Goal: Task Accomplishment & Management: Use online tool/utility

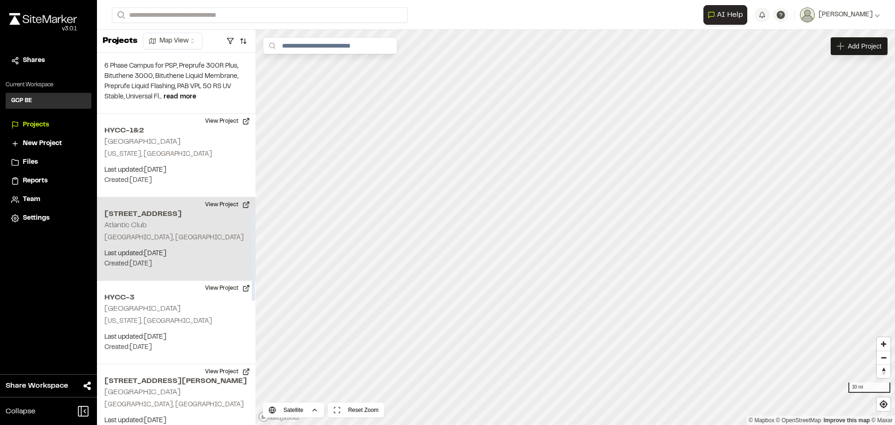
scroll to position [653, 0]
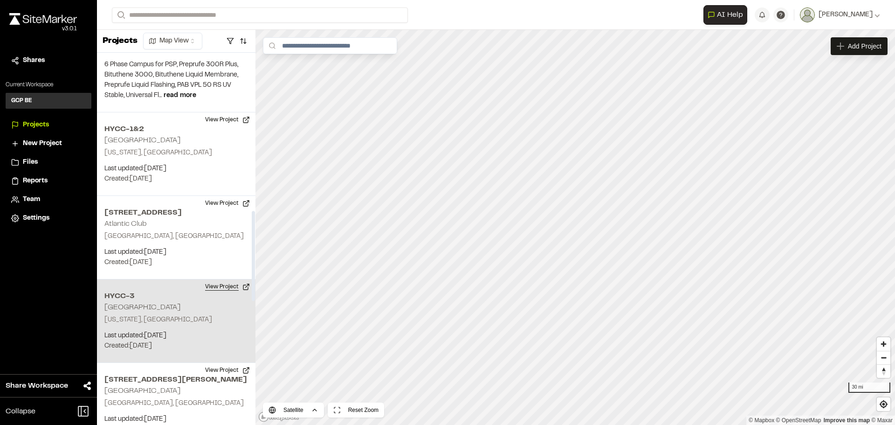
click at [216, 279] on button "View Project" at bounding box center [228, 286] width 56 height 15
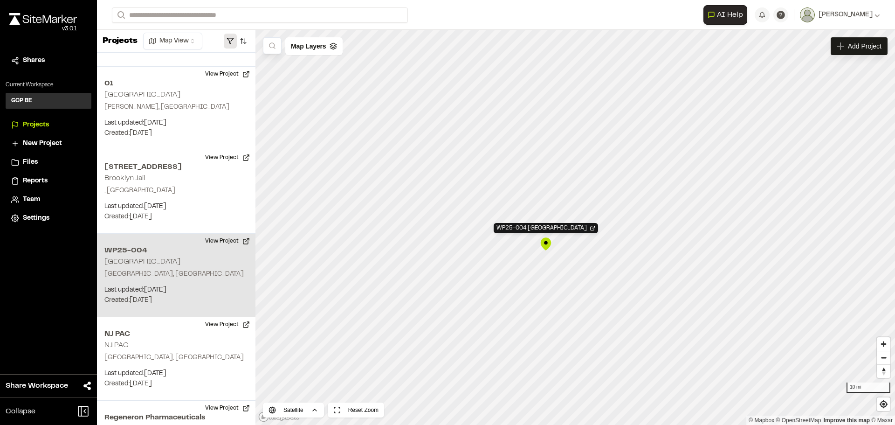
scroll to position [1164, 0]
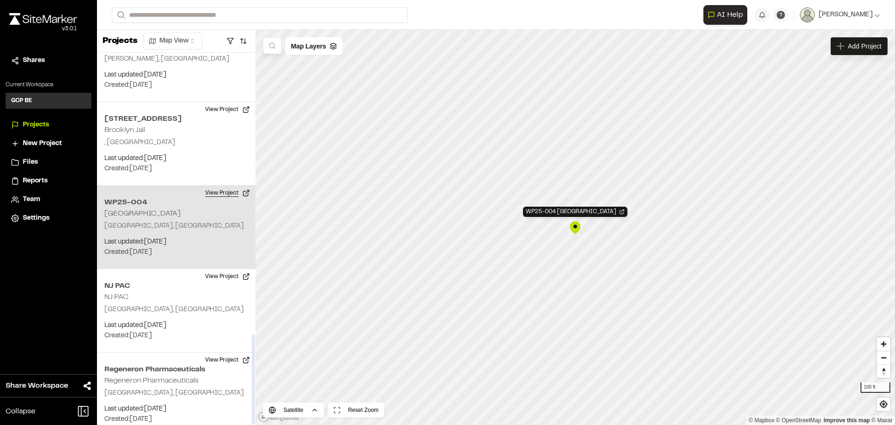
click at [217, 186] on button "View Project" at bounding box center [228, 193] width 56 height 15
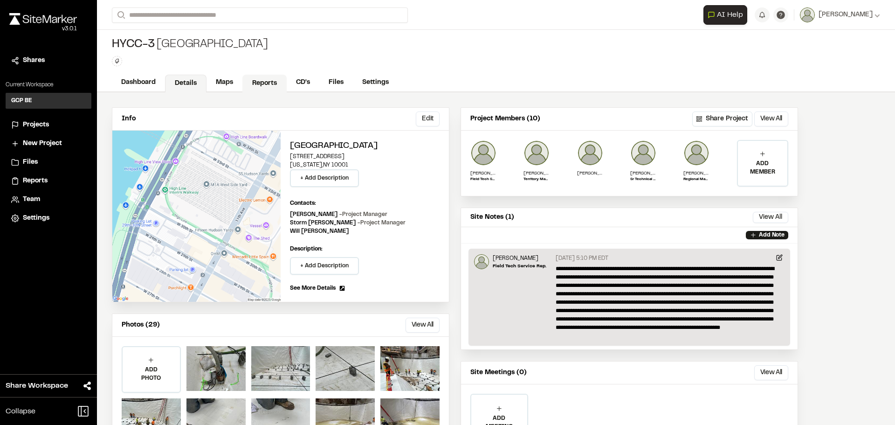
click at [266, 85] on link "Reports" at bounding box center [264, 84] width 44 height 18
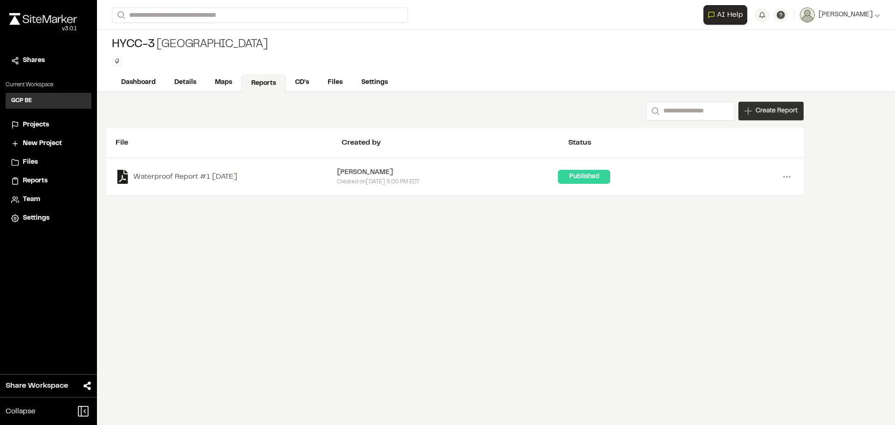
click at [761, 111] on span "Create Report" at bounding box center [777, 111] width 42 height 10
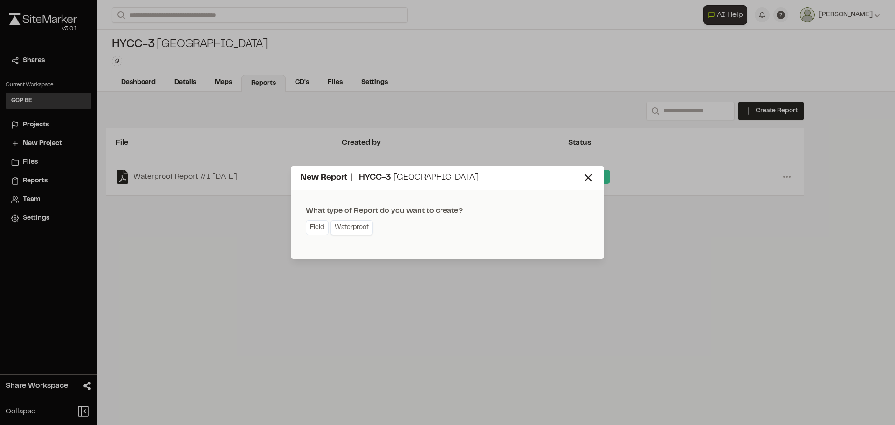
click at [364, 227] on link "Waterproof" at bounding box center [352, 227] width 42 height 15
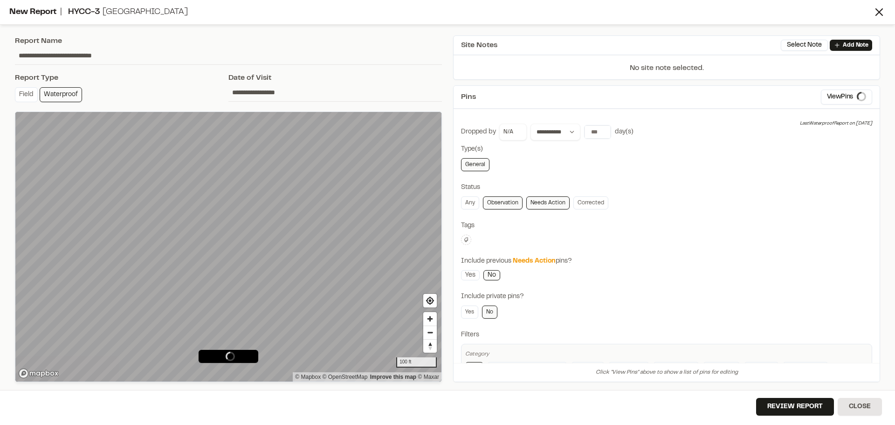
type input "**********"
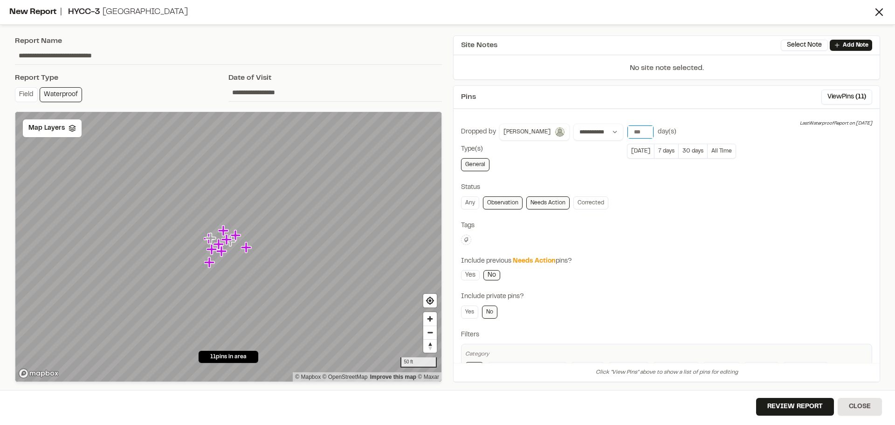
click at [633, 133] on input "*" at bounding box center [641, 131] width 26 height 13
click at [633, 134] on input "*" at bounding box center [641, 131] width 26 height 13
type input "*"
click at [632, 129] on input "*" at bounding box center [641, 131] width 26 height 13
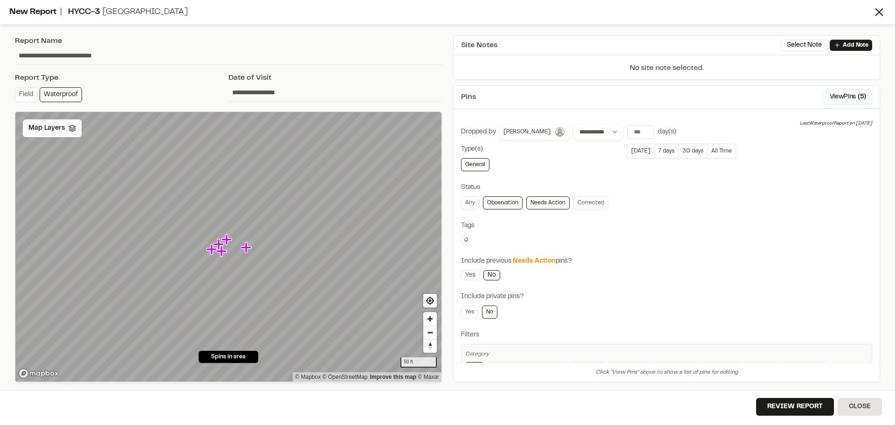
click at [274, 90] on input "**********" at bounding box center [335, 92] width 214 height 18
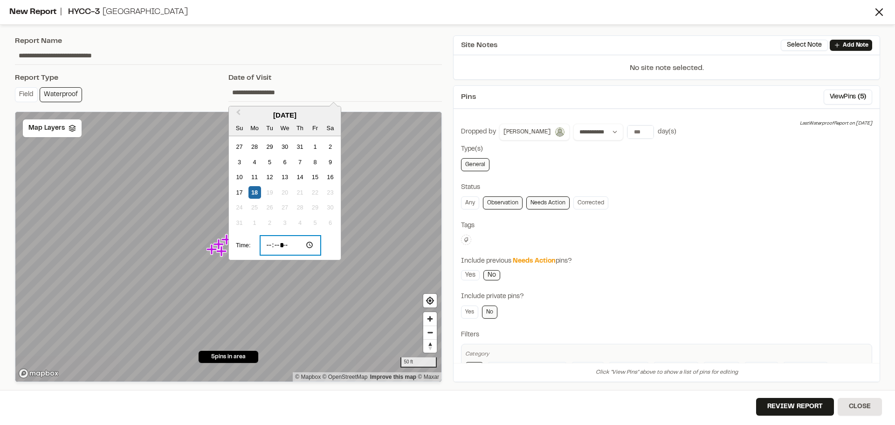
click at [268, 244] on input "*****" at bounding box center [290, 245] width 61 height 20
click at [272, 246] on input "*****" at bounding box center [290, 245] width 61 height 20
click at [281, 247] on input "*****" at bounding box center [290, 245] width 61 height 20
click at [296, 247] on input "*****" at bounding box center [290, 245] width 61 height 20
type input "*****"
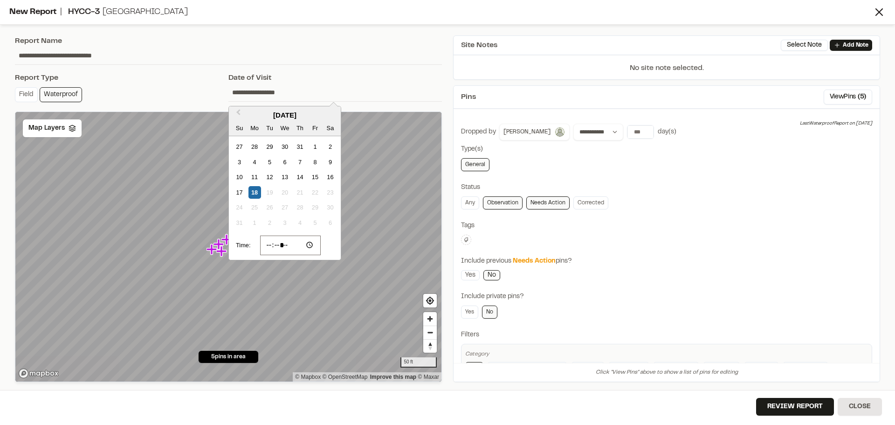
click at [384, 55] on input "**********" at bounding box center [228, 56] width 427 height 18
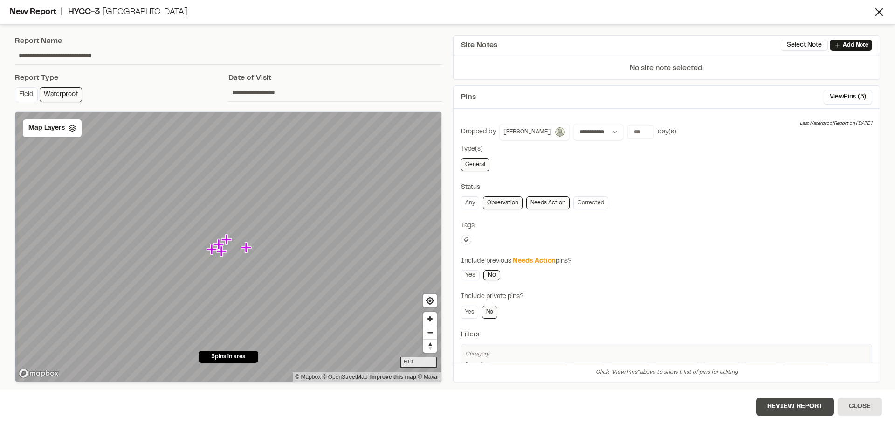
click at [814, 405] on button "Review Report" at bounding box center [795, 407] width 78 height 18
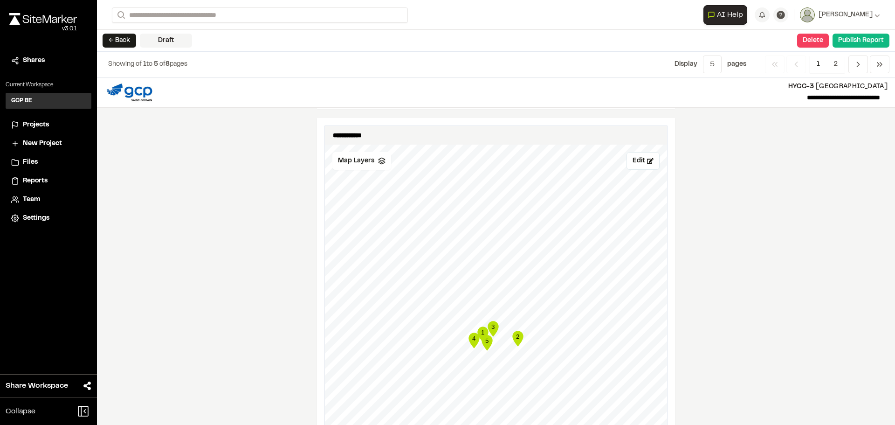
scroll to position [653, 0]
click at [371, 171] on div "Map Layers" at bounding box center [361, 162] width 59 height 18
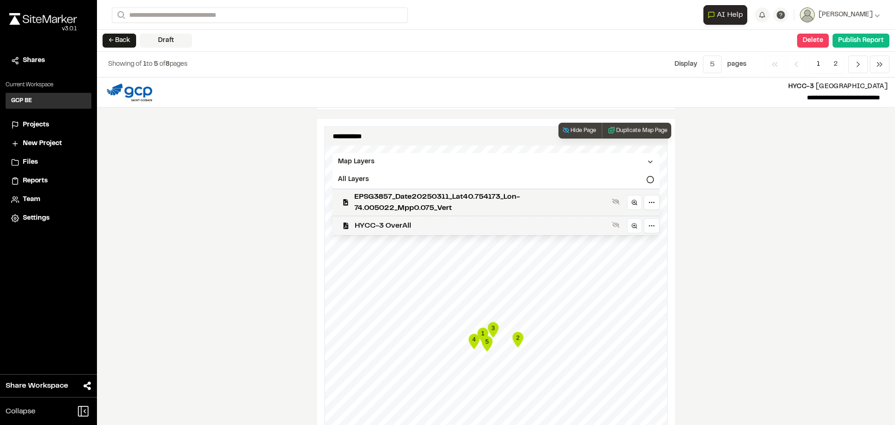
click at [396, 228] on span "HYCC-3 OverAll" at bounding box center [482, 225] width 254 height 11
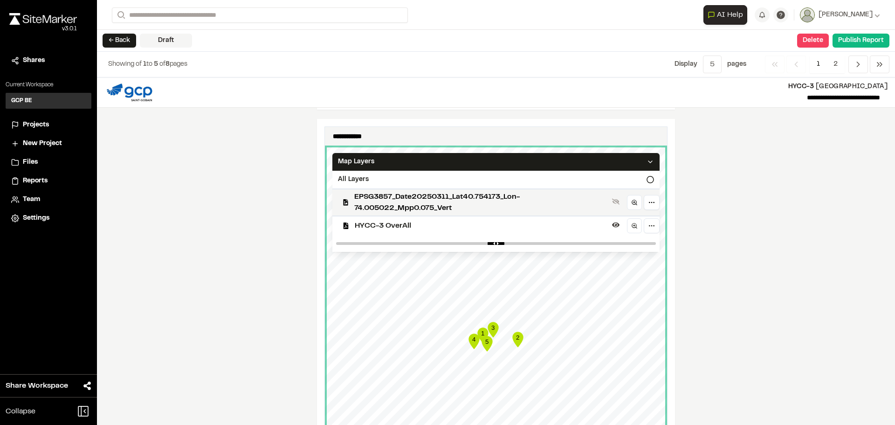
click at [288, 227] on div "**********" at bounding box center [496, 250] width 798 height 347
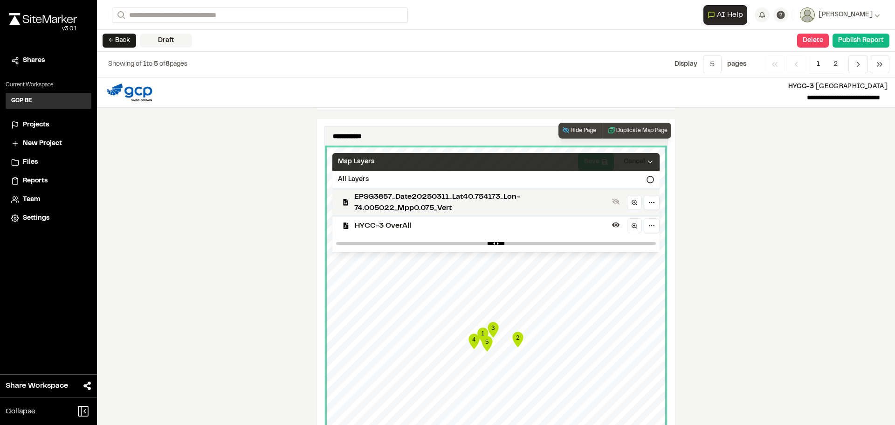
click at [647, 166] on icon at bounding box center [650, 161] width 7 height 7
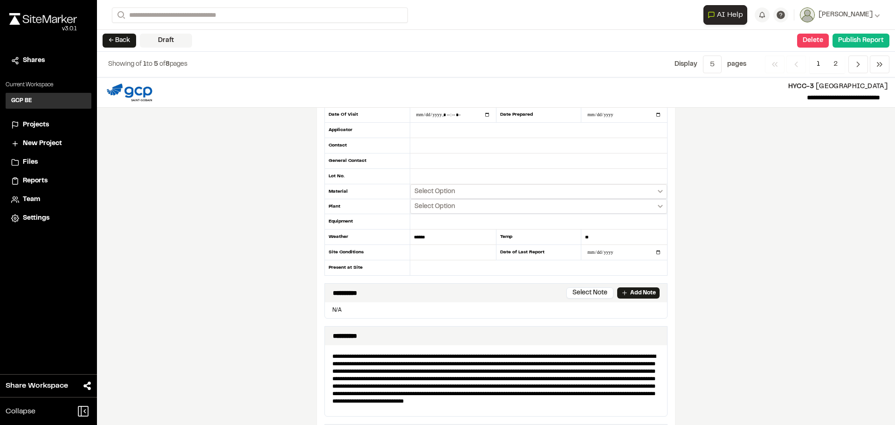
scroll to position [0, 0]
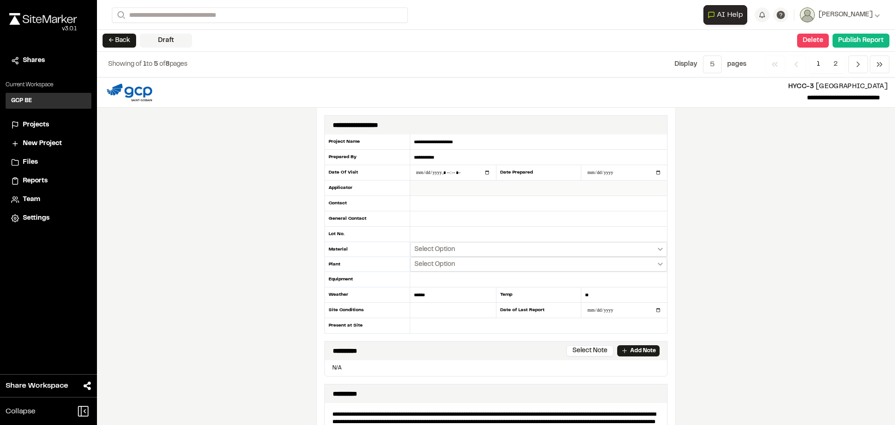
click at [429, 193] on input "text" at bounding box center [538, 187] width 257 height 15
type input "**********"
click at [430, 201] on input "text" at bounding box center [538, 203] width 257 height 15
type input "*********"
click at [422, 221] on input "text" at bounding box center [538, 218] width 257 height 15
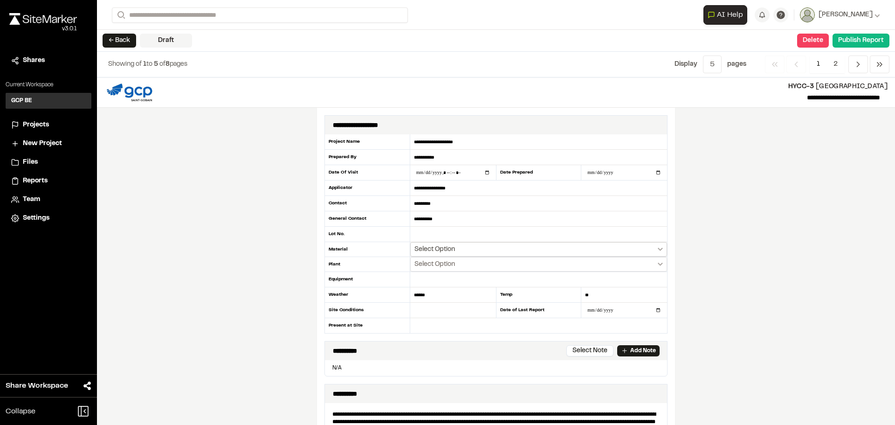
type input "**********"
click at [469, 250] on button "Select Option" at bounding box center [538, 249] width 257 height 14
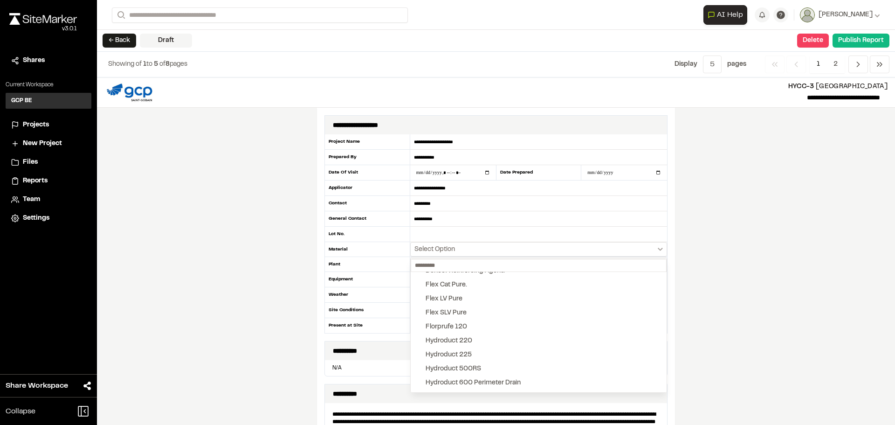
scroll to position [233, 0]
click at [532, 322] on button "Hydroduct 220" at bounding box center [539, 325] width 256 height 14
click at [510, 318] on button "Preprufe 300R Plus" at bounding box center [539, 316] width 256 height 14
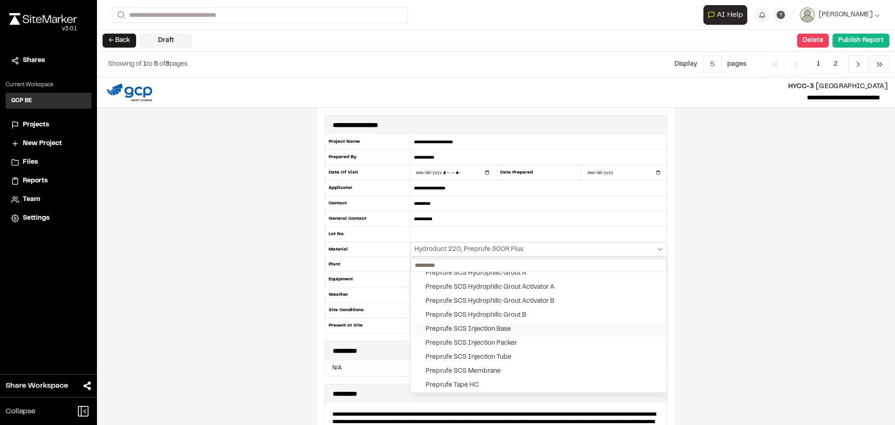
scroll to position [1297, 0]
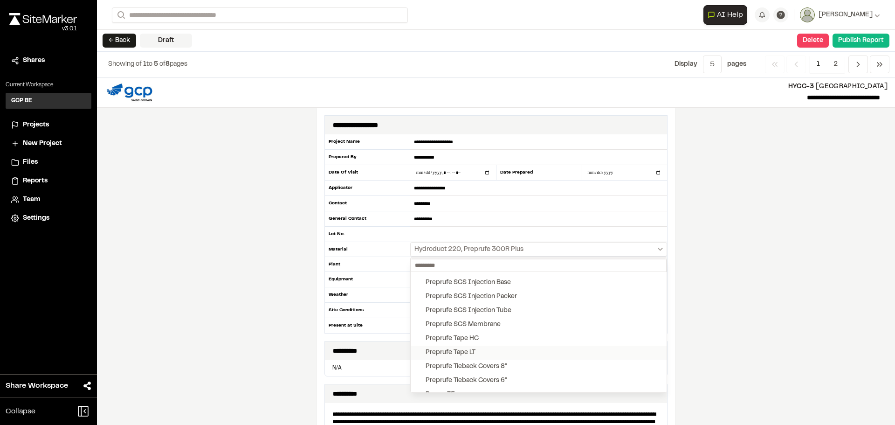
click at [496, 349] on button "Preprufe Tape LT" at bounding box center [539, 352] width 256 height 14
click at [499, 343] on button "Preprufe CJ Tape LT" at bounding box center [539, 348] width 256 height 14
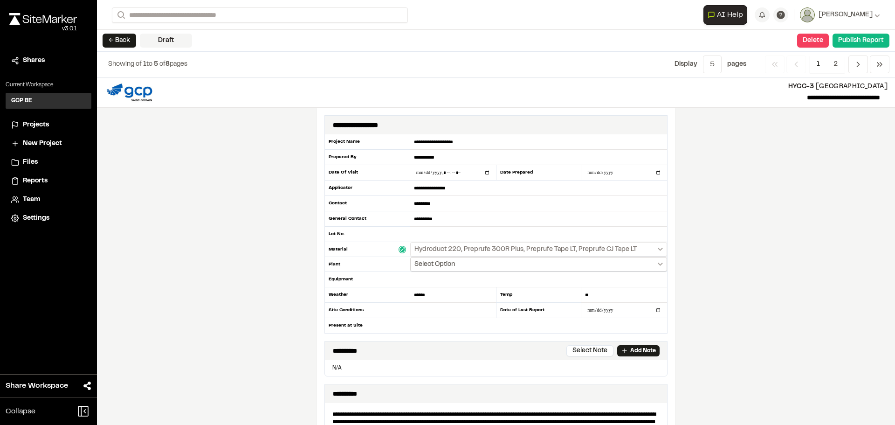
click at [658, 266] on icon "Select date range" at bounding box center [660, 263] width 5 height 3
click at [562, 316] on div "51st [GEOGRAPHIC_DATA]" at bounding box center [538, 294] width 257 height 43
click at [562, 314] on button "[GEOGRAPHIC_DATA]" at bounding box center [539, 309] width 256 height 14
click at [418, 279] on input "text" at bounding box center [538, 279] width 257 height 15
type input "***"
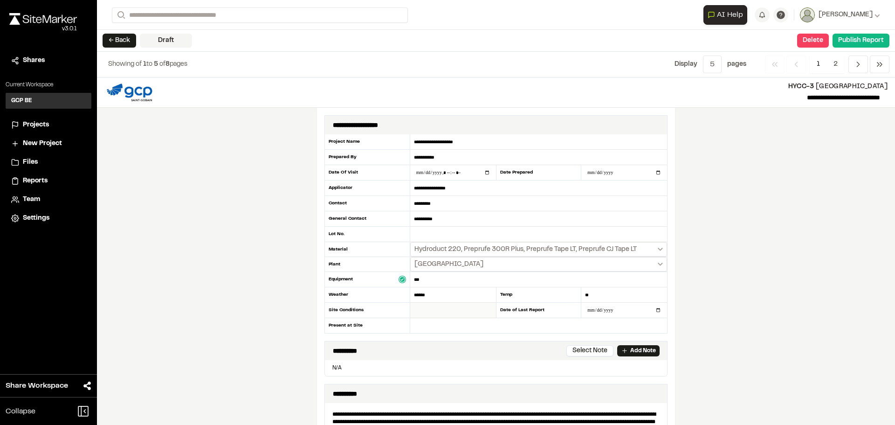
click at [438, 311] on input "text" at bounding box center [453, 310] width 86 height 15
type input "***"
click at [454, 333] on input "text" at bounding box center [538, 325] width 257 height 15
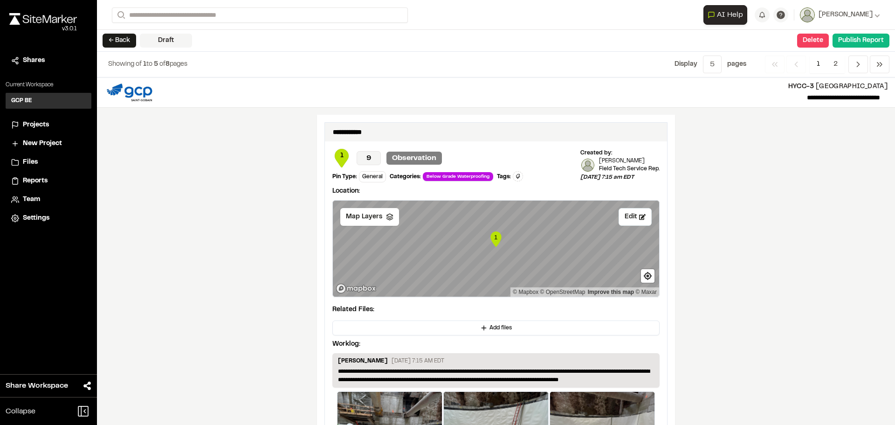
scroll to position [1119, 0]
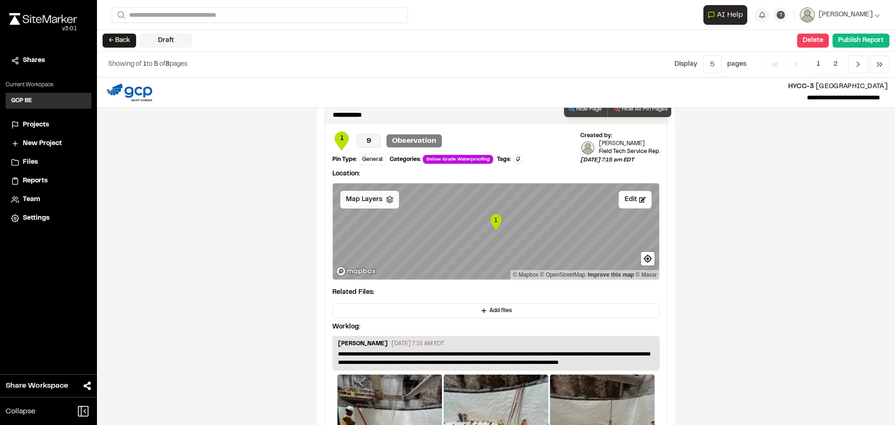
type input "**********"
click at [378, 204] on div "Map Layers" at bounding box center [369, 200] width 59 height 18
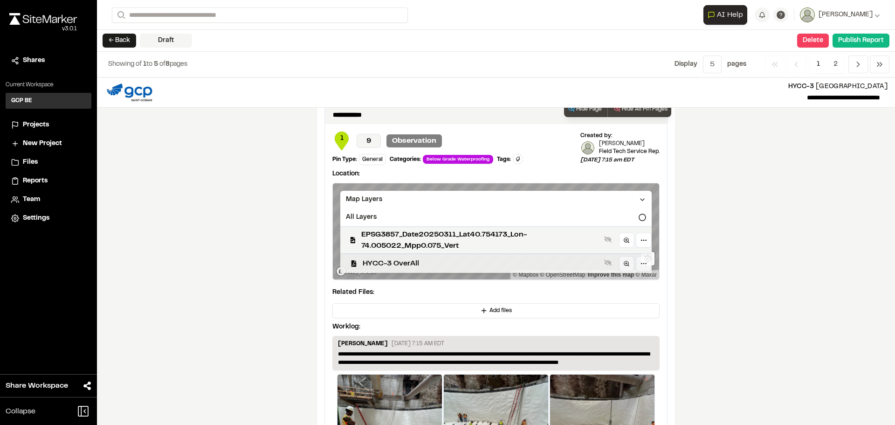
click at [404, 265] on span "HYCC-3 OverAll" at bounding box center [482, 263] width 238 height 11
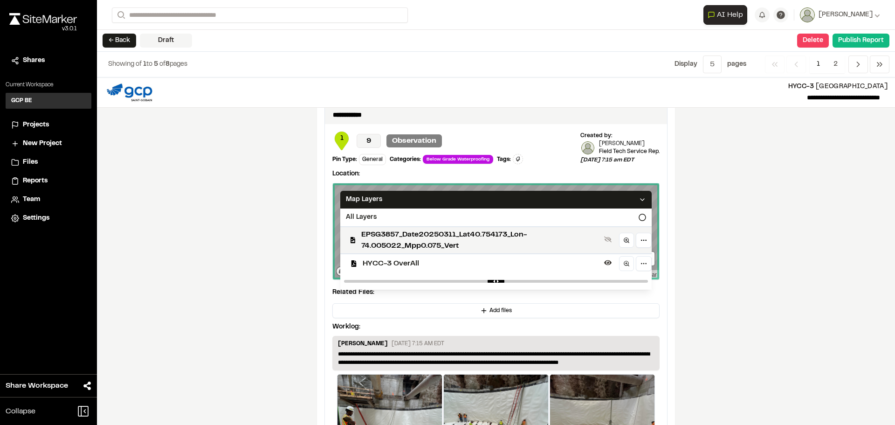
click at [266, 238] on div "**********" at bounding box center [496, 250] width 798 height 347
click at [640, 203] on icon at bounding box center [642, 199] width 7 height 7
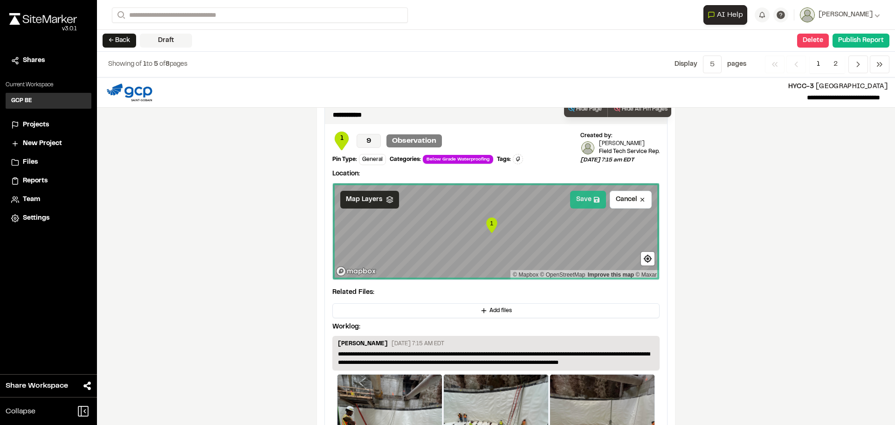
click at [585, 205] on button "Save" at bounding box center [588, 200] width 36 height 18
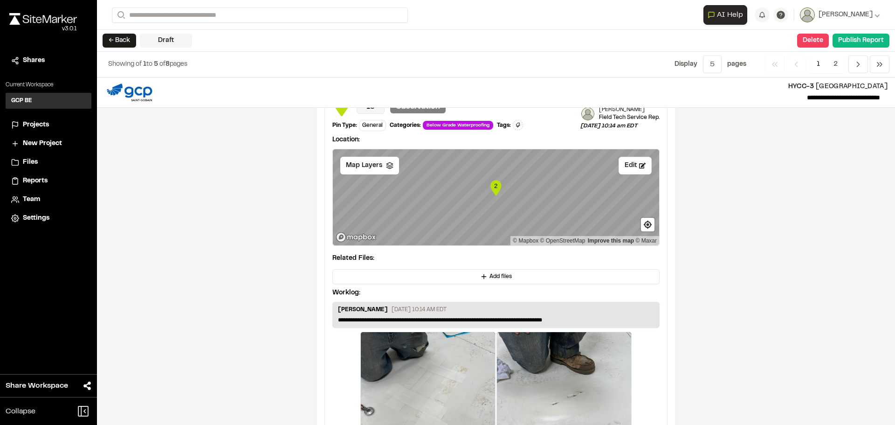
scroll to position [1678, 0]
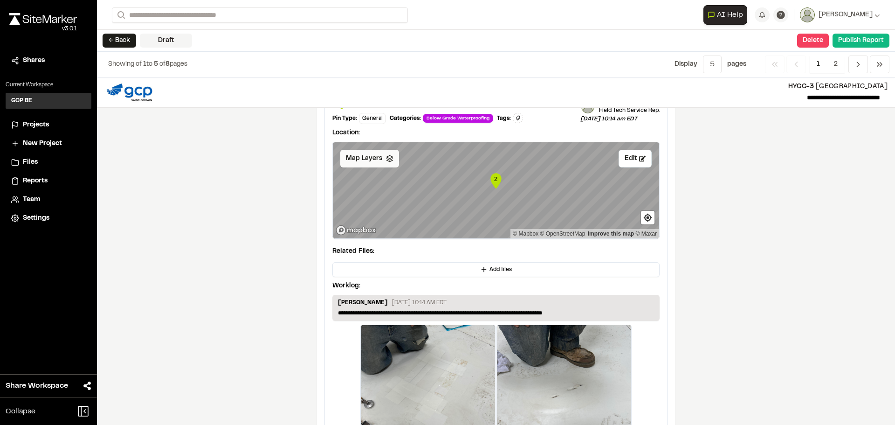
click at [379, 165] on div "Map Layers" at bounding box center [369, 159] width 59 height 18
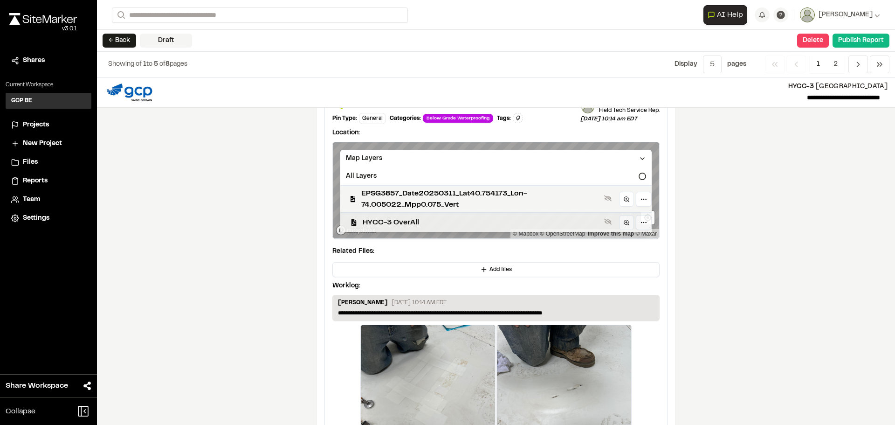
click at [391, 226] on span "HYCC-3 OverAll" at bounding box center [482, 222] width 238 height 11
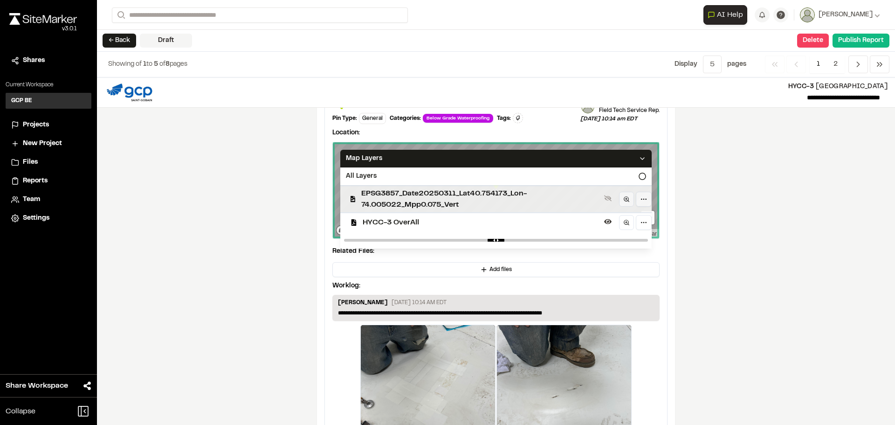
drag, startPoint x: 281, startPoint y: 220, endPoint x: 343, endPoint y: 215, distance: 62.7
click at [281, 220] on div "**********" at bounding box center [496, 250] width 798 height 347
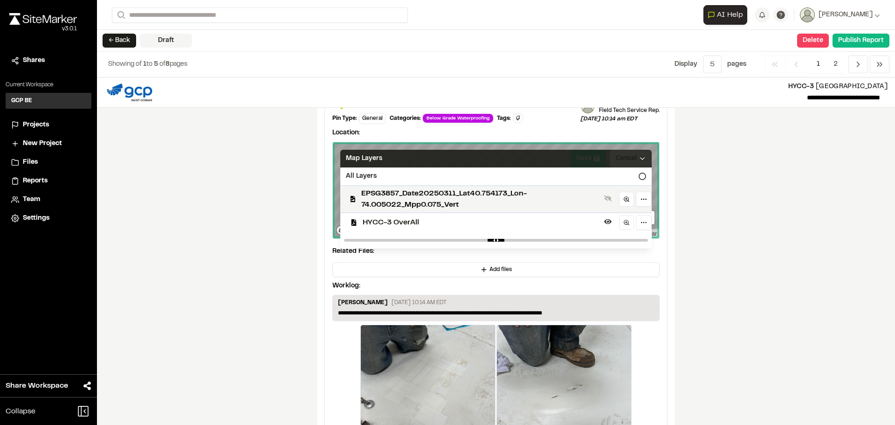
click at [640, 161] on icon at bounding box center [642, 158] width 7 height 7
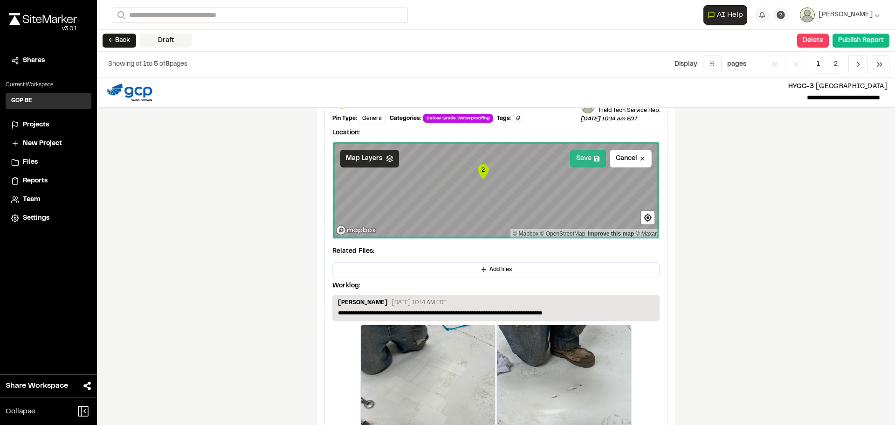
click at [585, 166] on button "Save" at bounding box center [588, 159] width 36 height 18
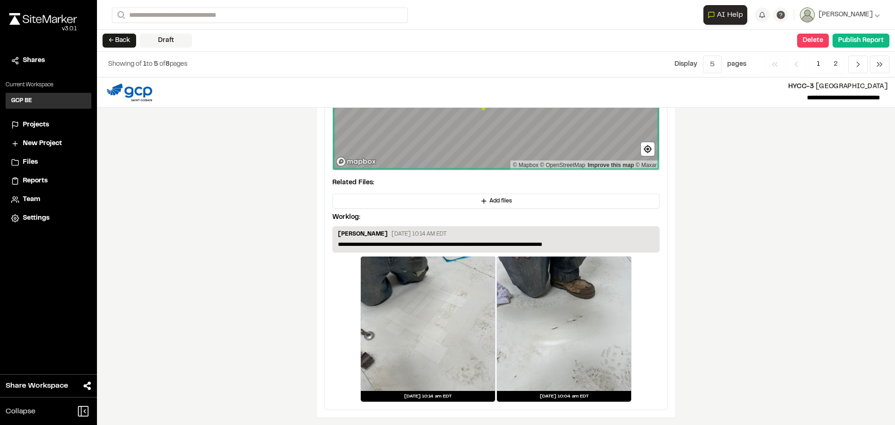
scroll to position [1755, 0]
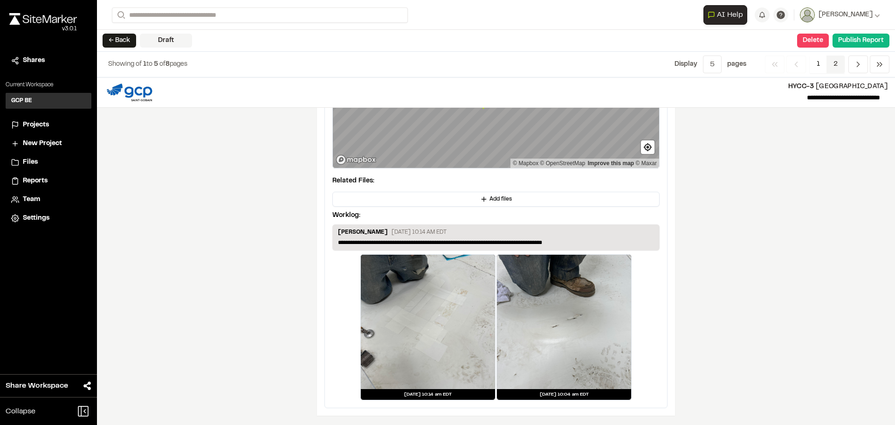
click at [833, 62] on span "2" at bounding box center [836, 64] width 18 height 18
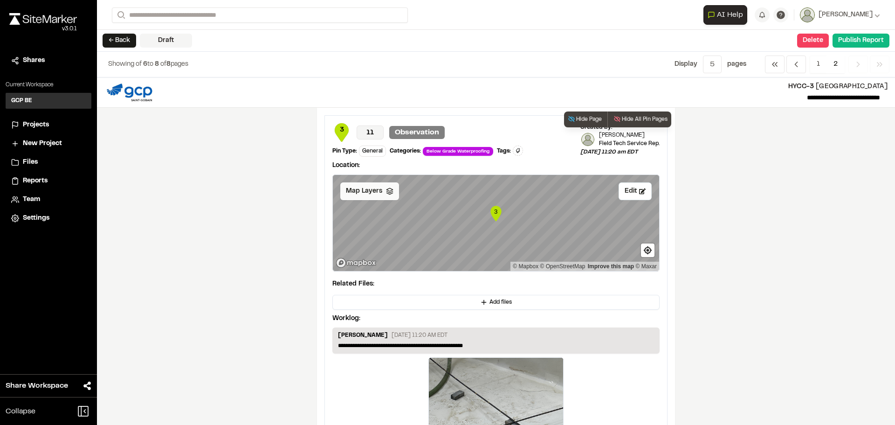
click at [389, 193] on div "Map Layers" at bounding box center [369, 191] width 59 height 18
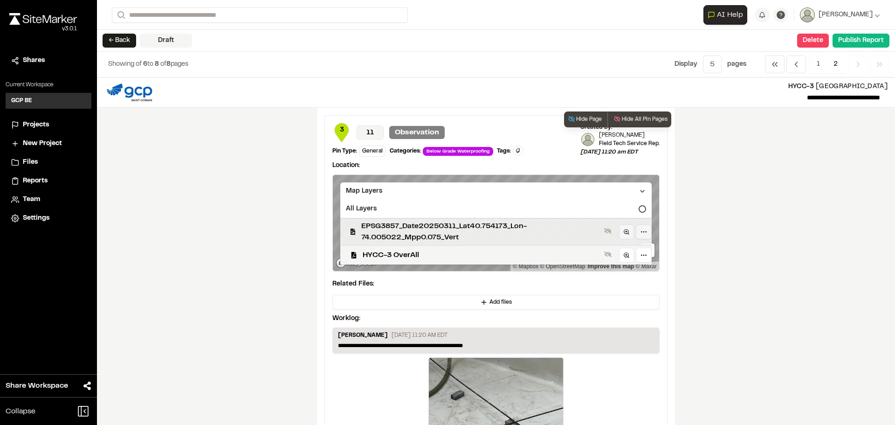
drag, startPoint x: 387, startPoint y: 250, endPoint x: 528, endPoint y: 218, distance: 144.9
click at [387, 250] on span "HYCC-3 OverAll" at bounding box center [482, 254] width 238 height 11
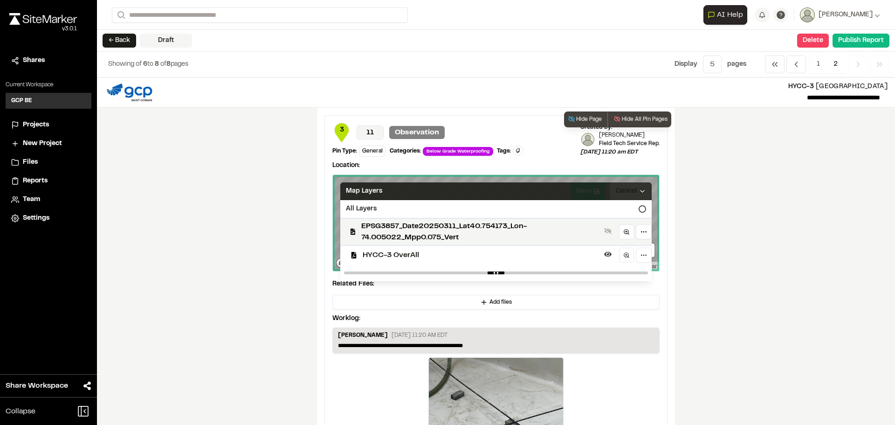
click at [641, 187] on icon at bounding box center [642, 190] width 7 height 7
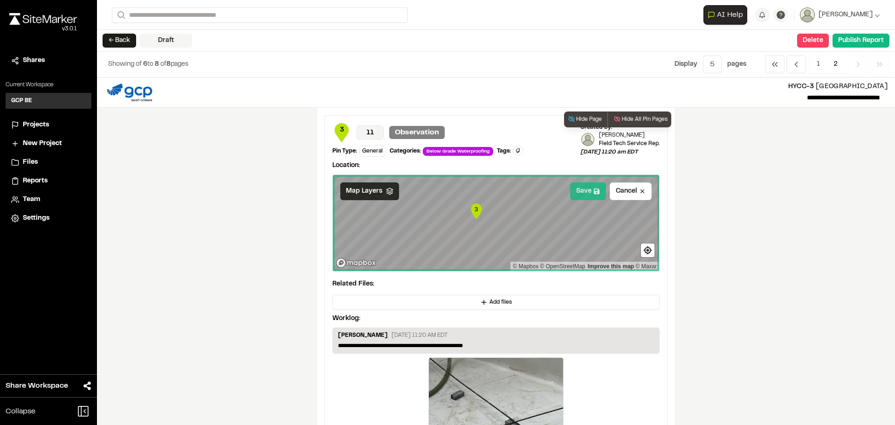
click at [594, 190] on icon at bounding box center [597, 191] width 7 height 7
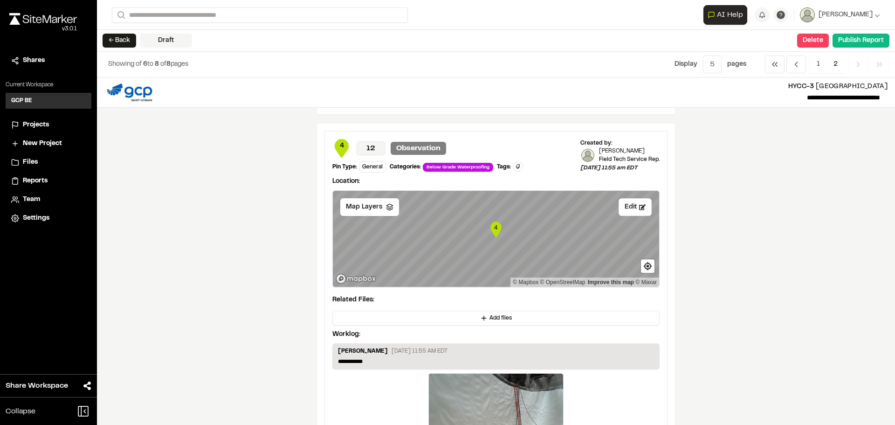
scroll to position [420, 0]
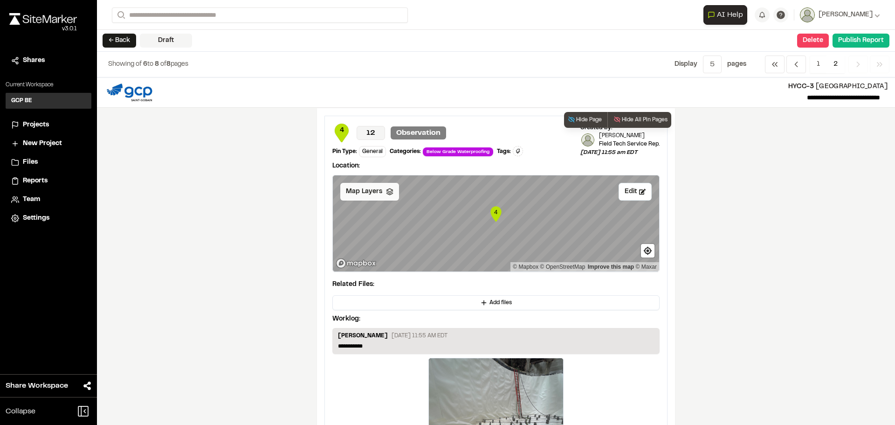
click at [375, 192] on span "Map Layers" at bounding box center [364, 191] width 36 height 10
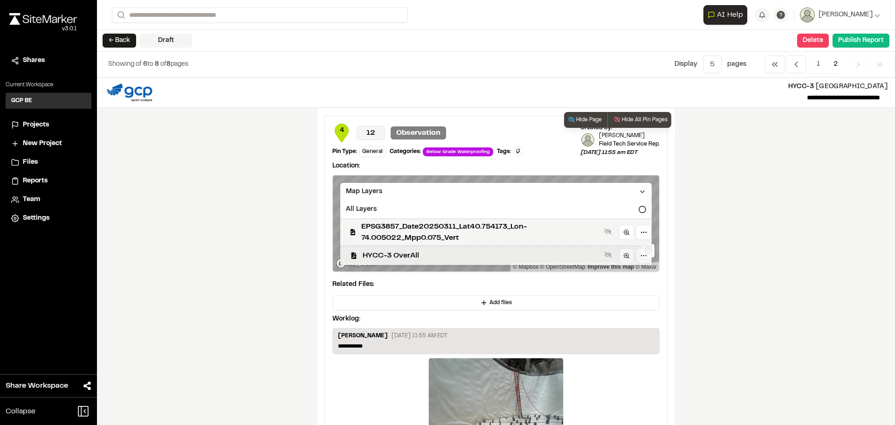
click at [386, 256] on span "HYCC-3 OverAll" at bounding box center [482, 255] width 238 height 11
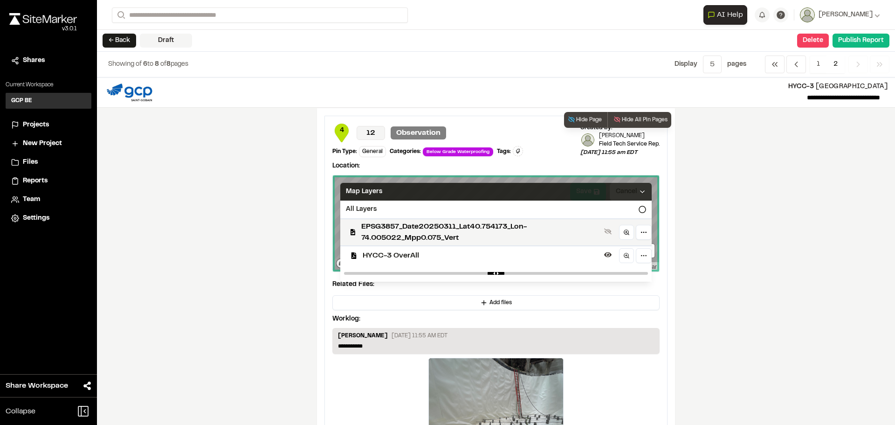
click at [641, 193] on polyline at bounding box center [643, 192] width 4 height 2
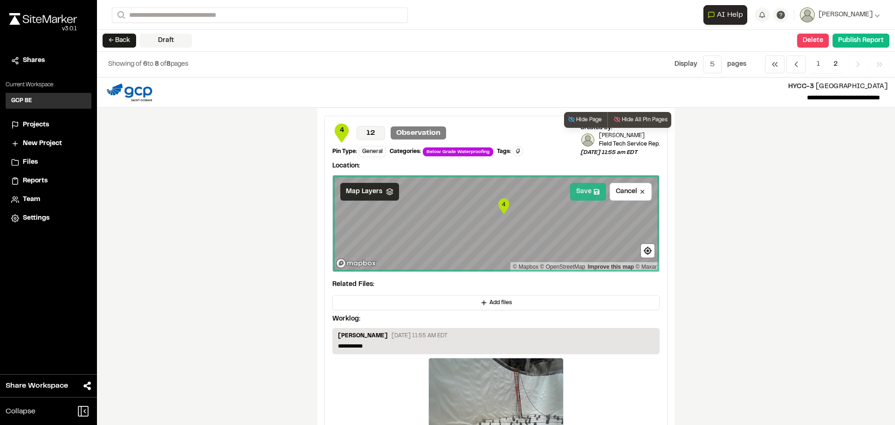
click at [580, 194] on button "Save" at bounding box center [588, 192] width 36 height 18
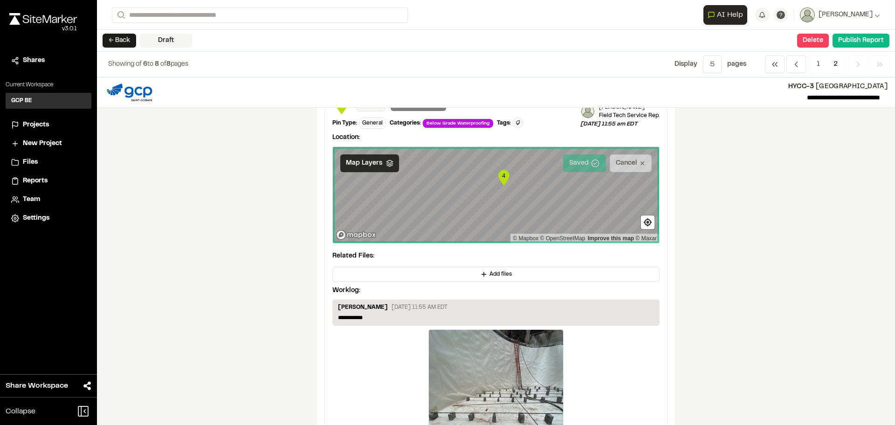
scroll to position [559, 0]
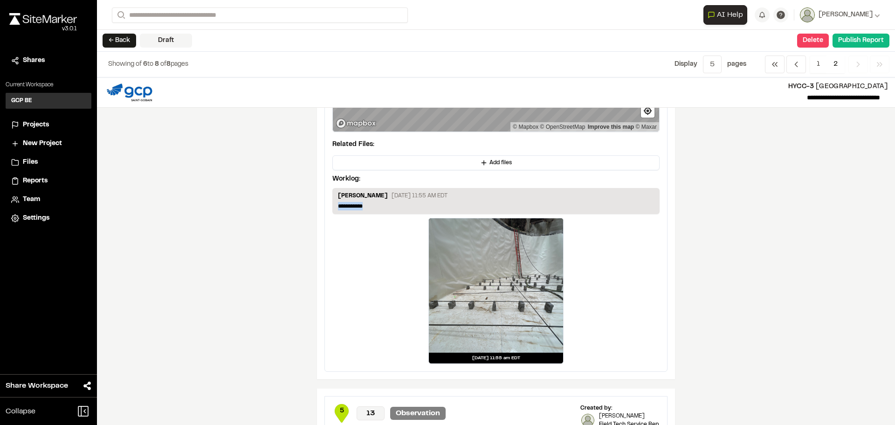
drag, startPoint x: 327, startPoint y: 206, endPoint x: 217, endPoint y: 203, distance: 110.5
click at [217, 203] on div "**********" at bounding box center [496, 250] width 798 height 347
click at [237, 236] on div "**********" at bounding box center [496, 250] width 798 height 347
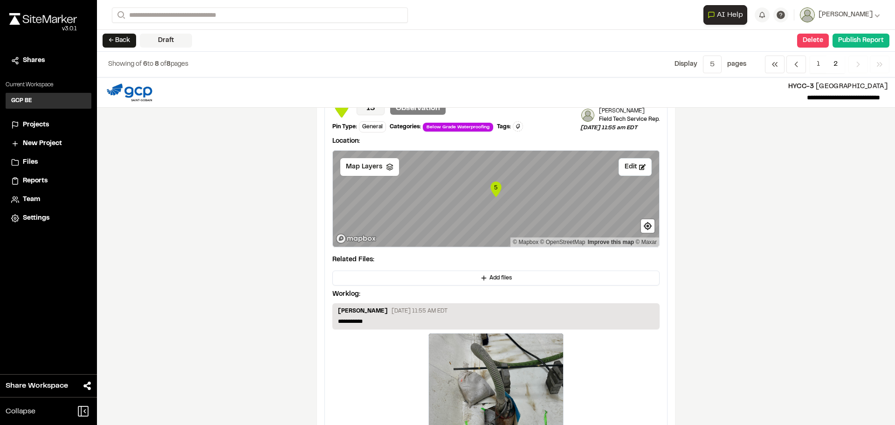
scroll to position [886, 0]
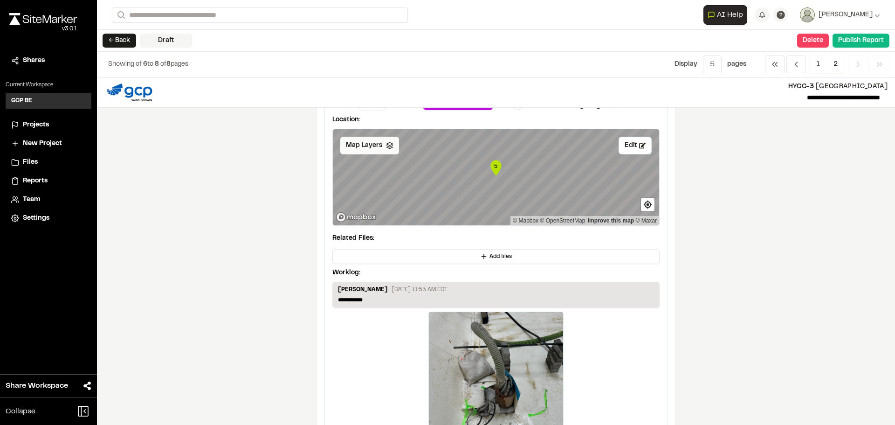
click at [375, 151] on span "Map Layers" at bounding box center [364, 145] width 36 height 10
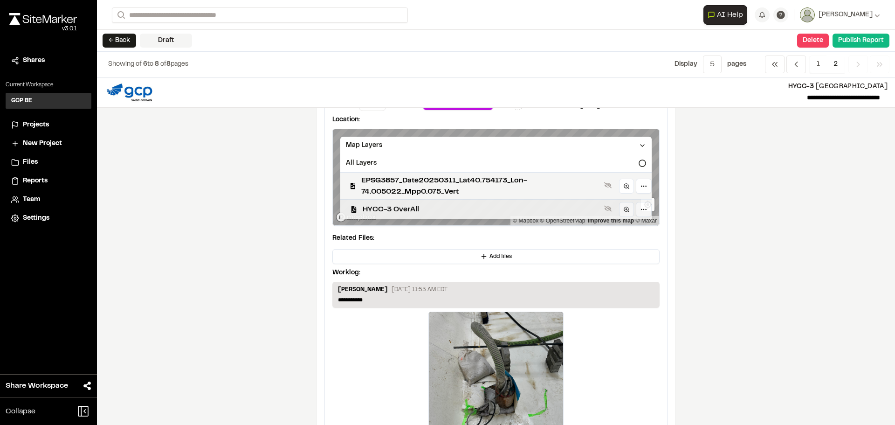
click at [402, 209] on span "HYCC-3 OverAll" at bounding box center [482, 209] width 238 height 11
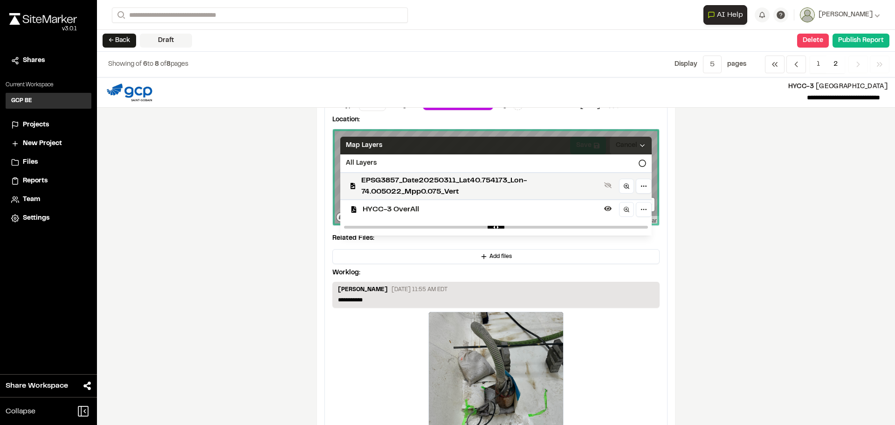
click at [640, 146] on icon at bounding box center [642, 145] width 7 height 7
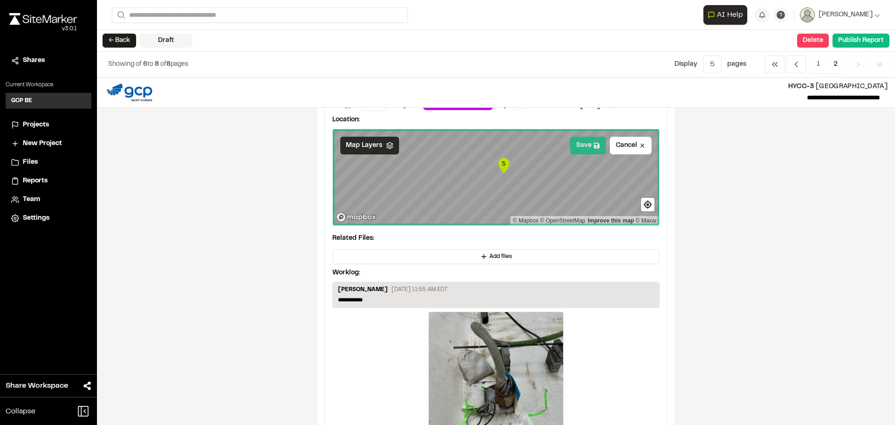
click at [594, 150] on button "Save" at bounding box center [588, 146] width 36 height 18
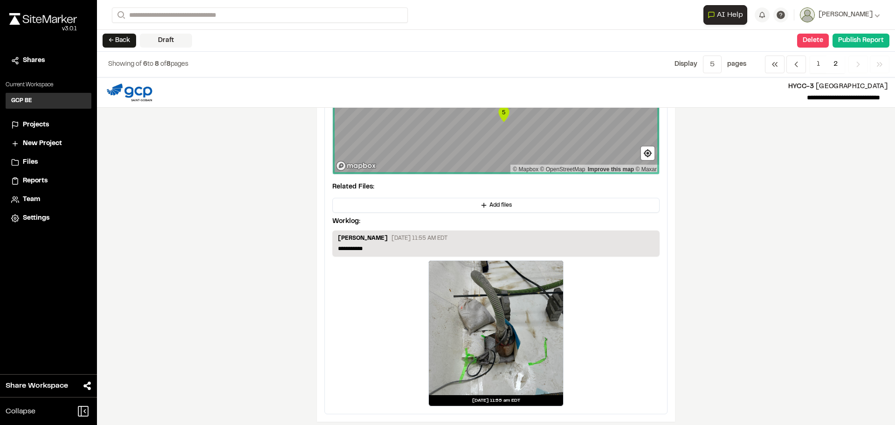
scroll to position [946, 0]
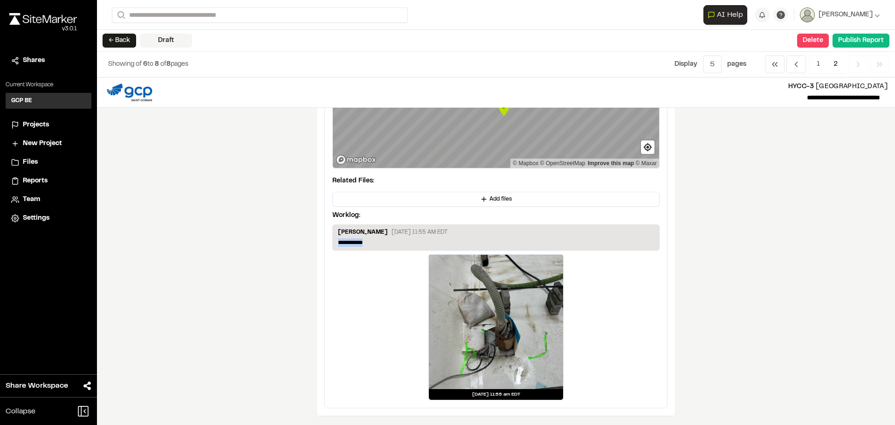
drag, startPoint x: 379, startPoint y: 240, endPoint x: 212, endPoint y: 232, distance: 167.1
click at [212, 232] on div "**********" at bounding box center [496, 250] width 798 height 347
click at [250, 267] on div "**********" at bounding box center [496, 250] width 798 height 347
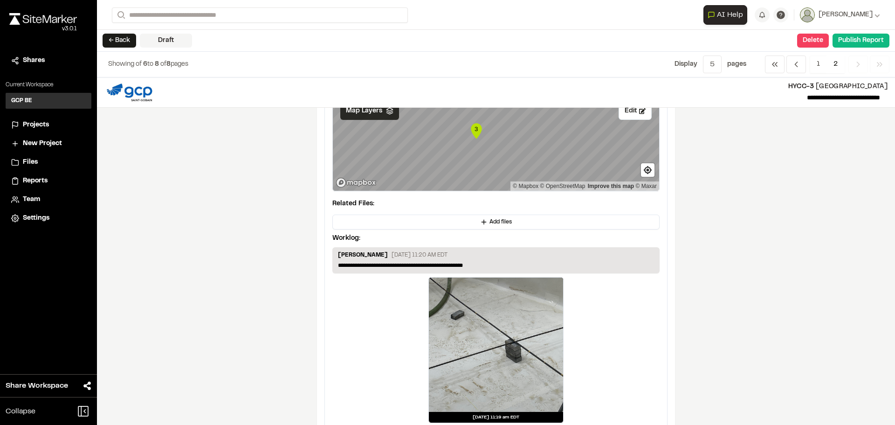
scroll to position [0, 0]
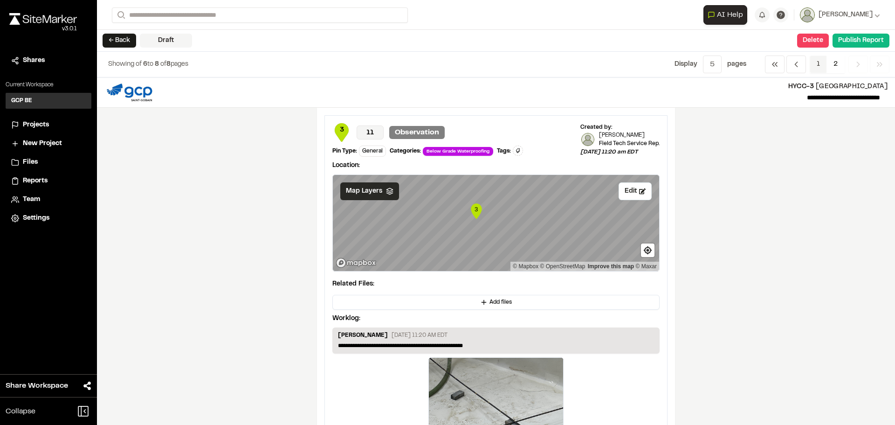
click at [822, 68] on span "1" at bounding box center [818, 64] width 17 height 18
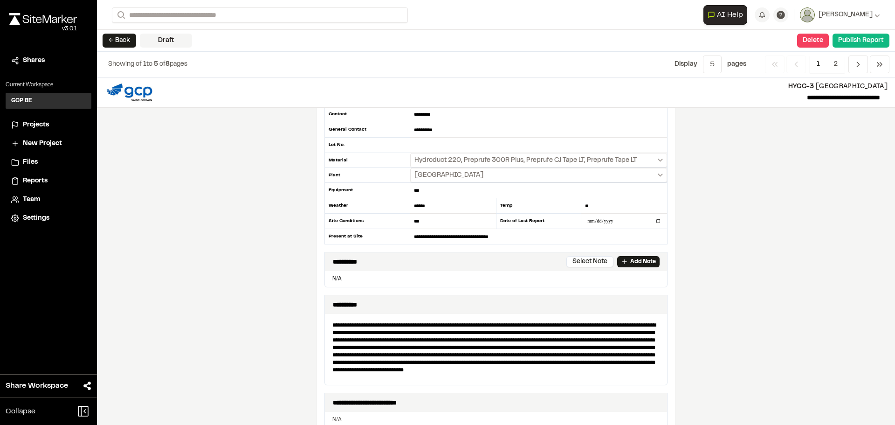
scroll to position [140, 0]
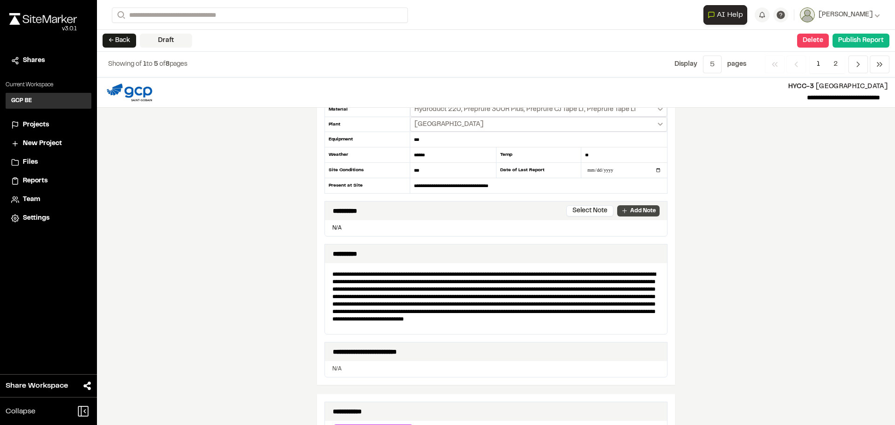
click at [639, 215] on p "Add Note" at bounding box center [643, 211] width 26 height 8
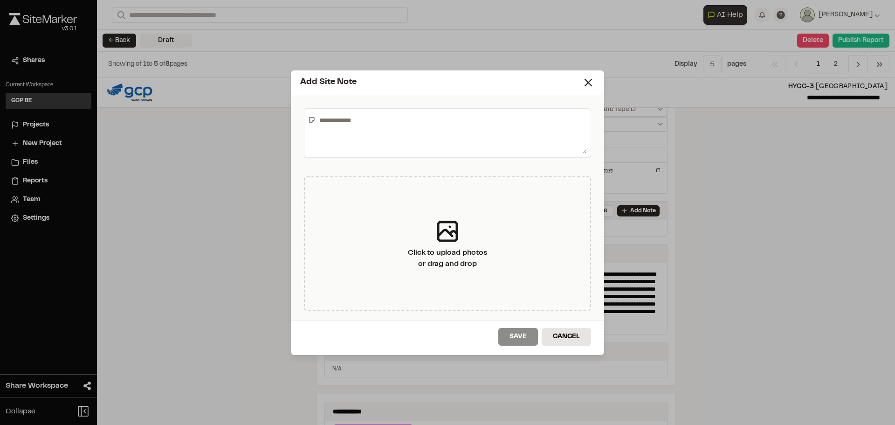
click at [585, 153] on textarea at bounding box center [451, 132] width 271 height 41
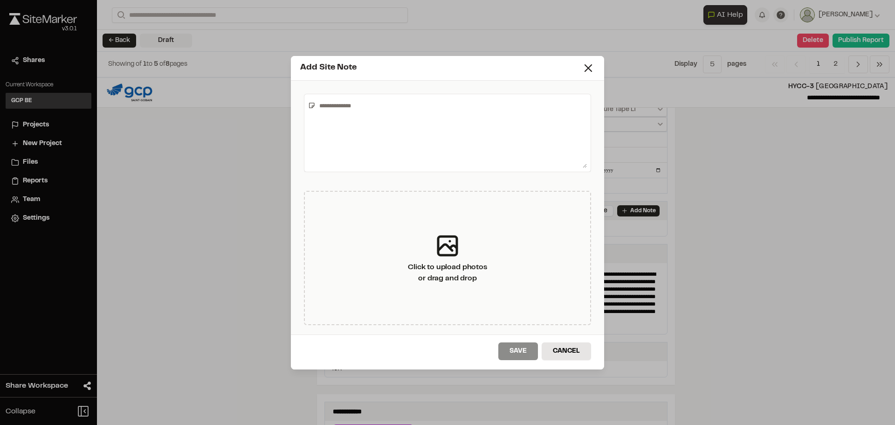
drag, startPoint x: 584, startPoint y: 151, endPoint x: 590, endPoint y: 199, distance: 48.4
click at [590, 199] on div "Click to upload photos or drag and drop" at bounding box center [447, 208] width 313 height 254
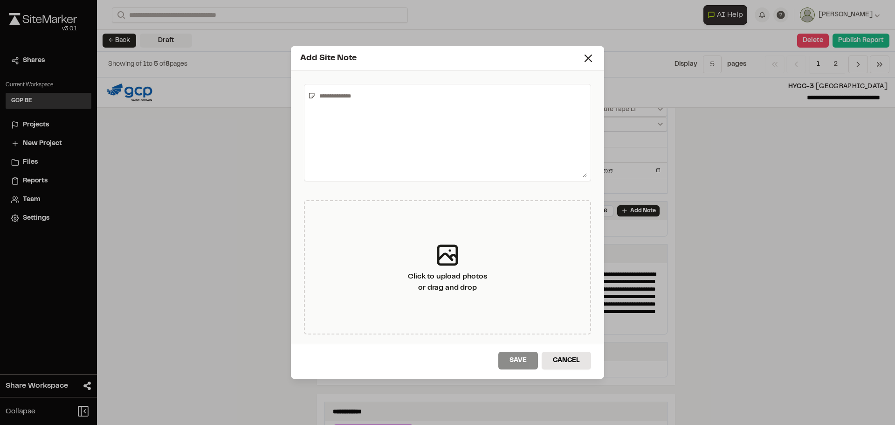
click at [407, 104] on textarea at bounding box center [451, 132] width 271 height 89
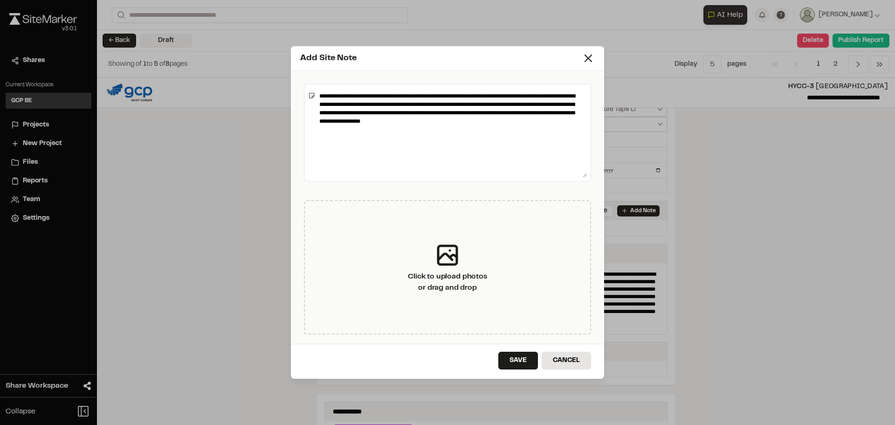
click at [475, 118] on textarea "**********" at bounding box center [451, 132] width 271 height 89
click at [416, 131] on textarea "**********" at bounding box center [451, 132] width 271 height 89
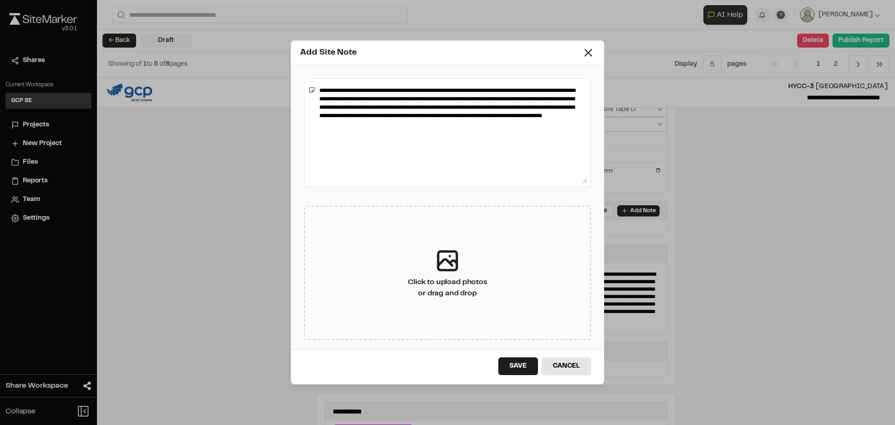
drag, startPoint x: 585, startPoint y: 176, endPoint x: 584, endPoint y: 198, distance: 21.5
click at [584, 198] on div "**********" at bounding box center [447, 207] width 313 height 284
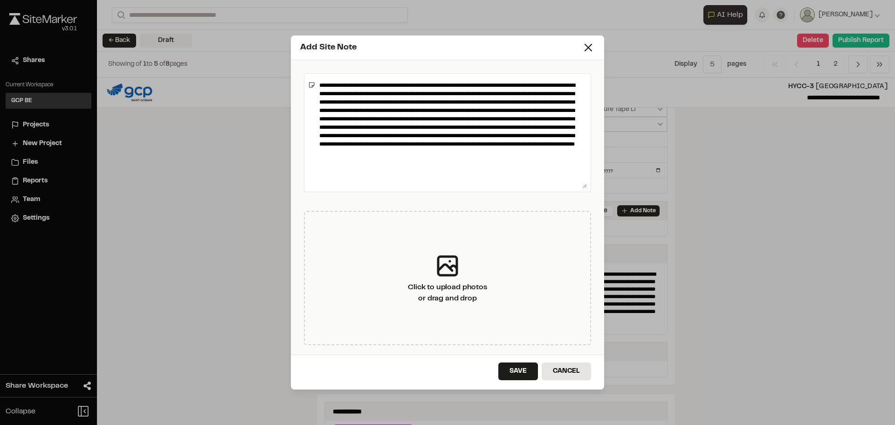
click at [524, 151] on textarea "**********" at bounding box center [451, 132] width 271 height 111
click at [321, 161] on textarea "**********" at bounding box center [451, 132] width 271 height 111
click at [361, 162] on textarea "**********" at bounding box center [451, 132] width 271 height 111
click at [445, 161] on textarea "**********" at bounding box center [451, 132] width 271 height 111
click at [347, 170] on textarea "**********" at bounding box center [451, 132] width 271 height 111
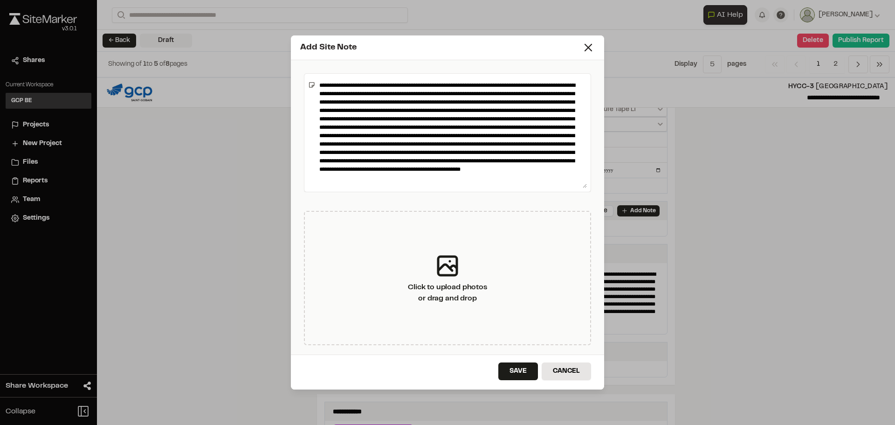
scroll to position [0, 0]
click at [537, 176] on textarea at bounding box center [451, 132] width 271 height 111
click at [366, 185] on textarea at bounding box center [451, 132] width 271 height 111
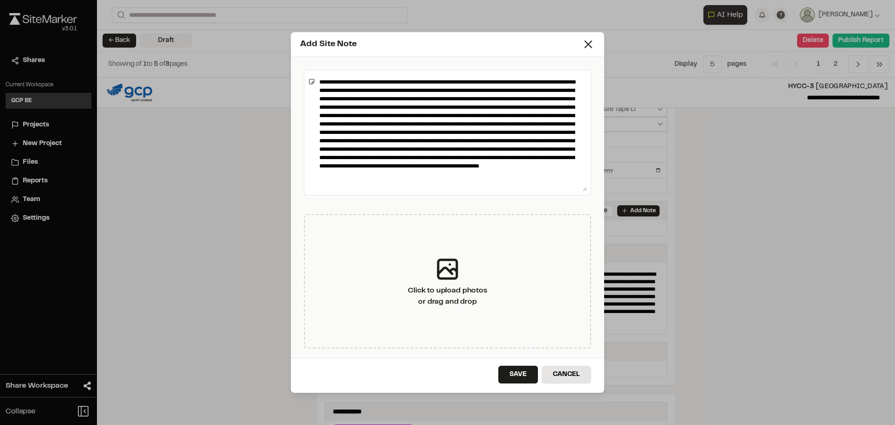
scroll to position [0, 0]
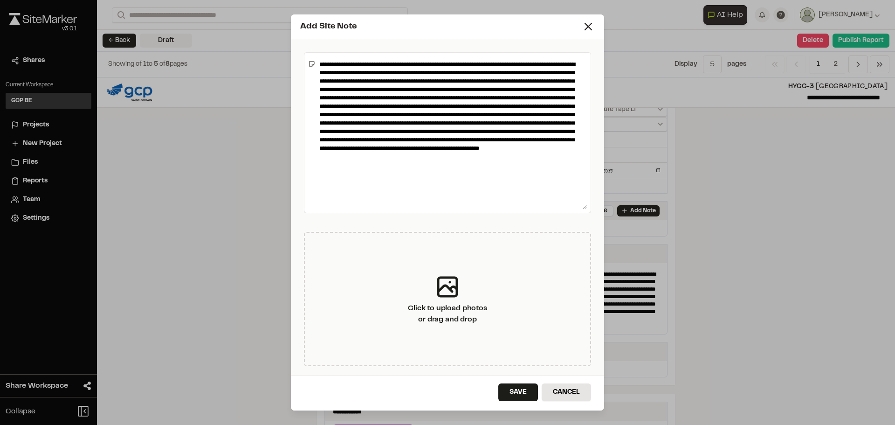
drag, startPoint x: 584, startPoint y: 186, endPoint x: 581, endPoint y: 230, distance: 43.5
click at [581, 230] on div "Click to upload photos or drag and drop" at bounding box center [447, 207] width 313 height 336
click at [360, 163] on textarea at bounding box center [451, 133] width 271 height 154
click at [441, 166] on textarea at bounding box center [451, 133] width 271 height 154
click at [520, 166] on textarea at bounding box center [451, 133] width 271 height 154
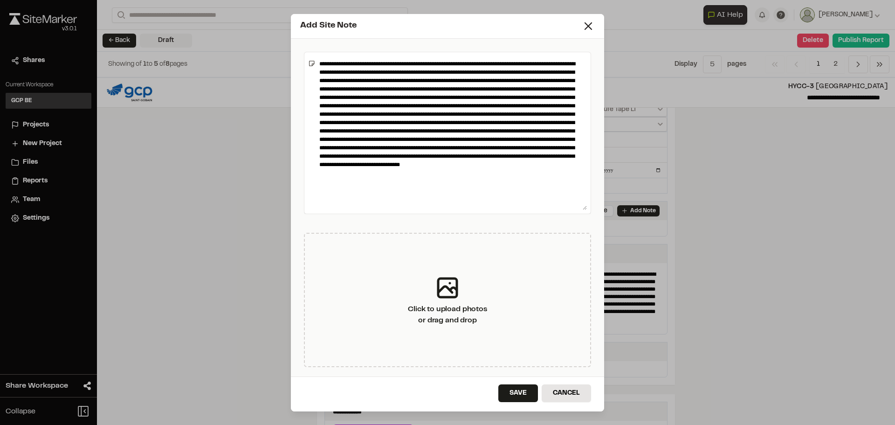
click at [363, 181] on textarea at bounding box center [451, 133] width 271 height 154
click at [414, 190] on textarea at bounding box center [451, 133] width 271 height 154
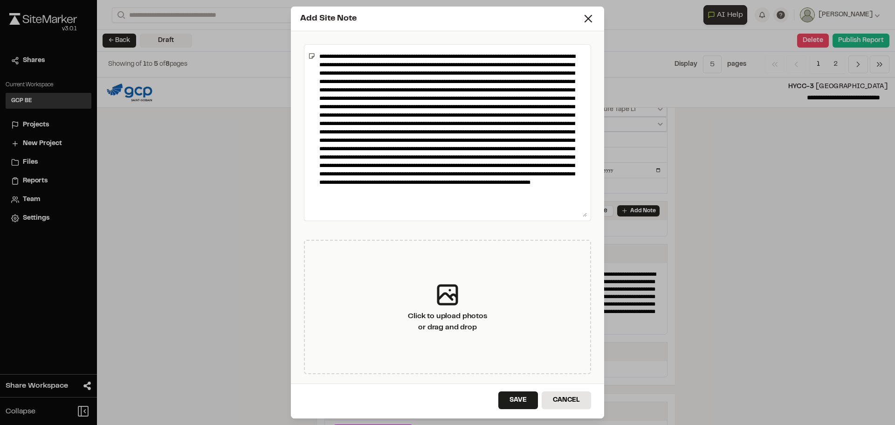
drag, startPoint x: 586, startPoint y: 208, endPoint x: 586, endPoint y: 223, distance: 14.5
click at [586, 223] on div "Click to upload photos or drag and drop" at bounding box center [447, 207] width 313 height 352
click at [538, 199] on textarea at bounding box center [451, 132] width 271 height 168
click at [356, 206] on textarea at bounding box center [451, 132] width 271 height 168
click at [479, 209] on textarea at bounding box center [451, 132] width 271 height 168
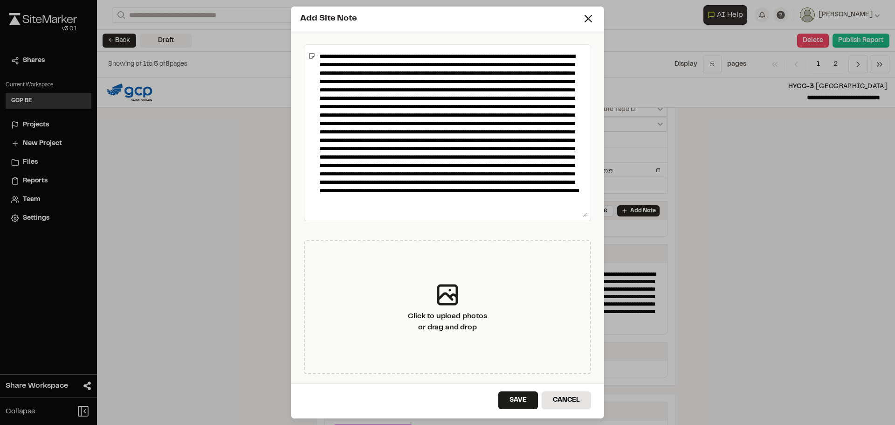
click at [558, 207] on textarea at bounding box center [451, 132] width 271 height 168
click at [393, 209] on textarea at bounding box center [451, 132] width 271 height 168
drag, startPoint x: 419, startPoint y: 209, endPoint x: 521, endPoint y: 201, distance: 102.4
click at [521, 201] on textarea at bounding box center [451, 132] width 271 height 168
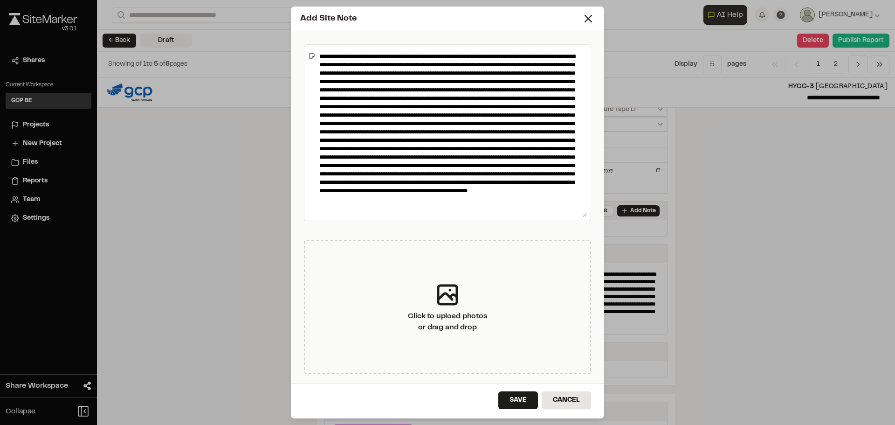
scroll to position [0, 0]
click at [473, 81] on textarea at bounding box center [451, 132] width 271 height 168
click at [382, 81] on textarea at bounding box center [451, 132] width 271 height 168
type textarea "**********"
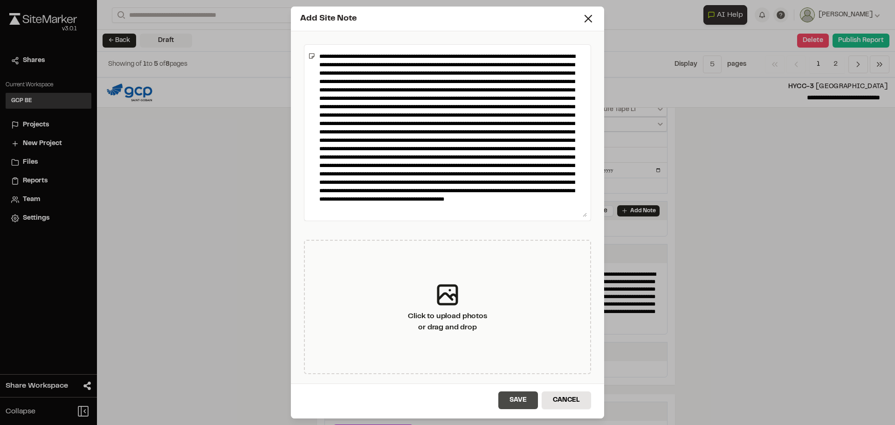
click at [525, 401] on button "Save" at bounding box center [518, 400] width 40 height 18
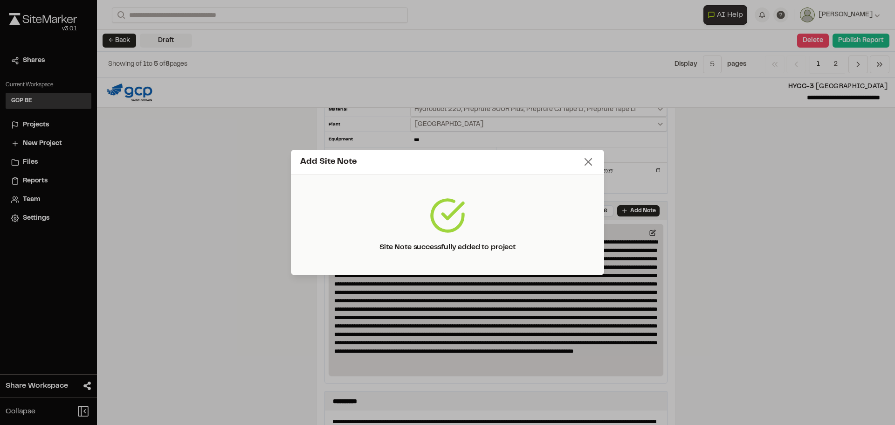
click at [588, 163] on icon at bounding box center [588, 161] width 13 height 13
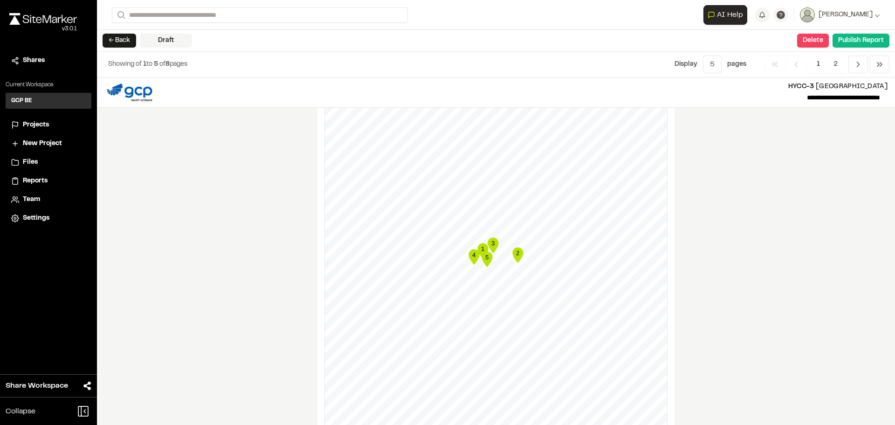
scroll to position [793, 0]
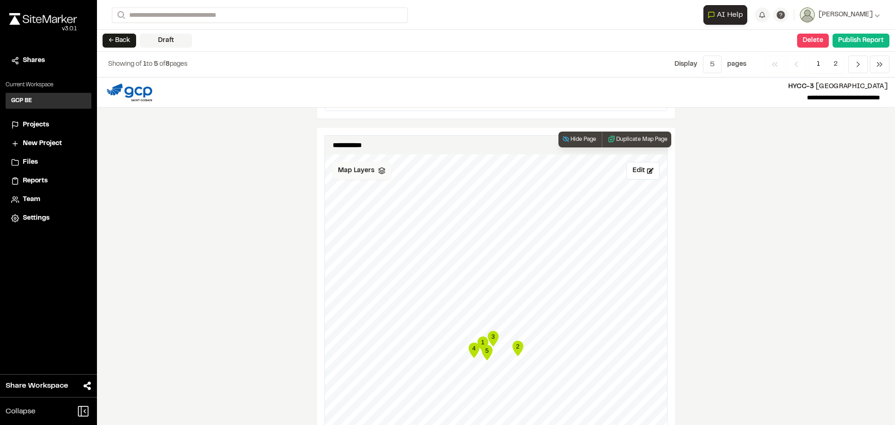
click at [367, 176] on span "Map Layers" at bounding box center [356, 171] width 36 height 10
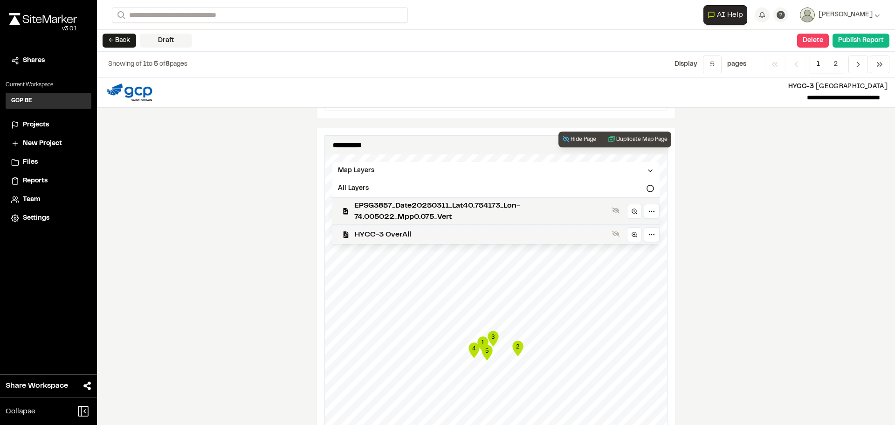
click at [398, 238] on span "HYCC-3 OverAll" at bounding box center [482, 234] width 254 height 11
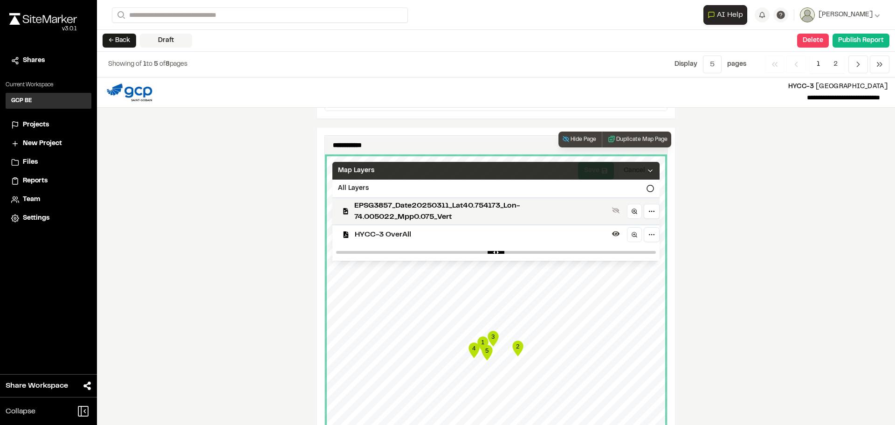
click at [647, 172] on icon at bounding box center [650, 170] width 7 height 7
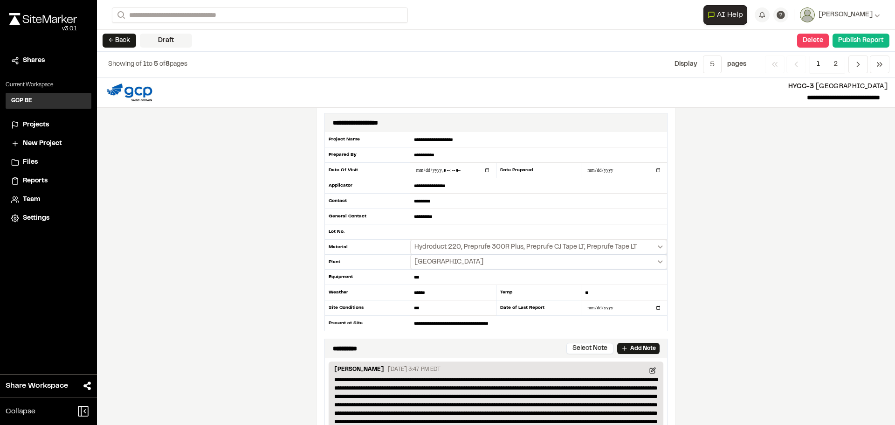
scroll to position [0, 0]
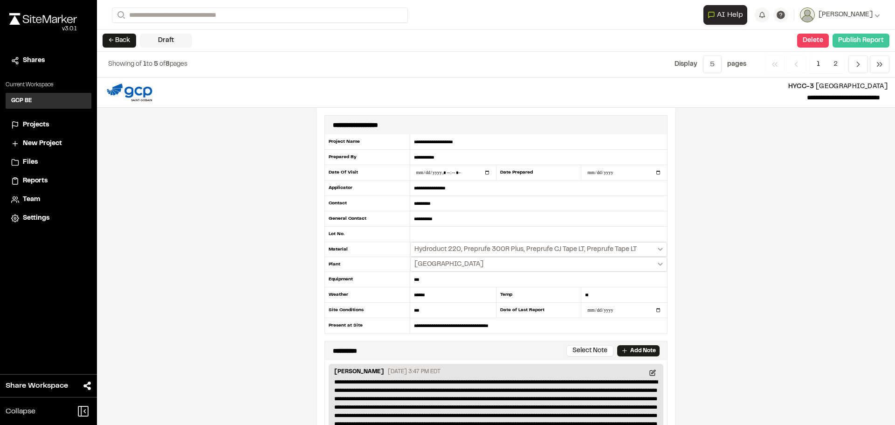
click at [863, 42] on button "Publish Report" at bounding box center [861, 41] width 57 height 14
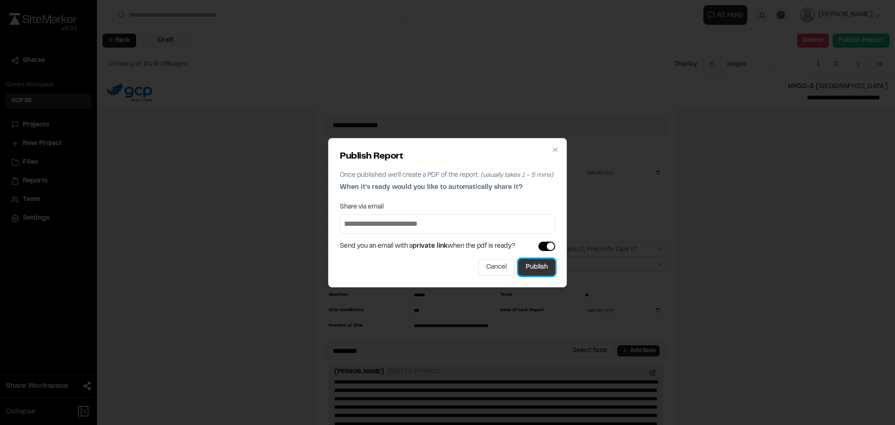
click at [547, 269] on button "Publish" at bounding box center [536, 267] width 37 height 17
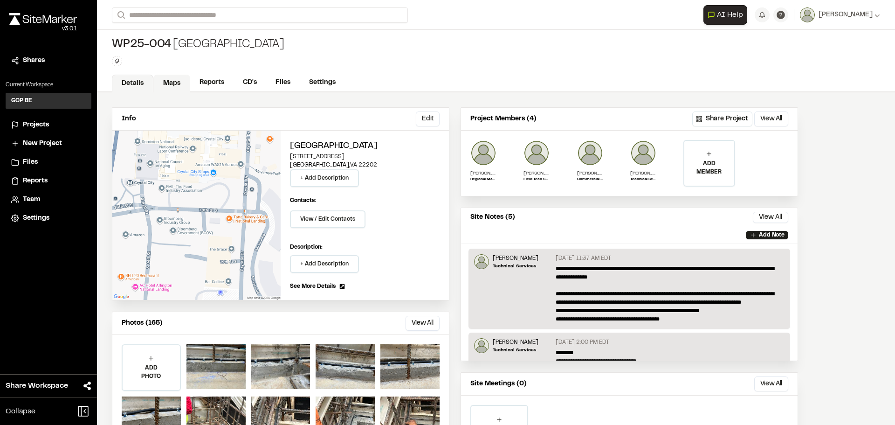
click at [180, 89] on link "Maps" at bounding box center [171, 84] width 37 height 18
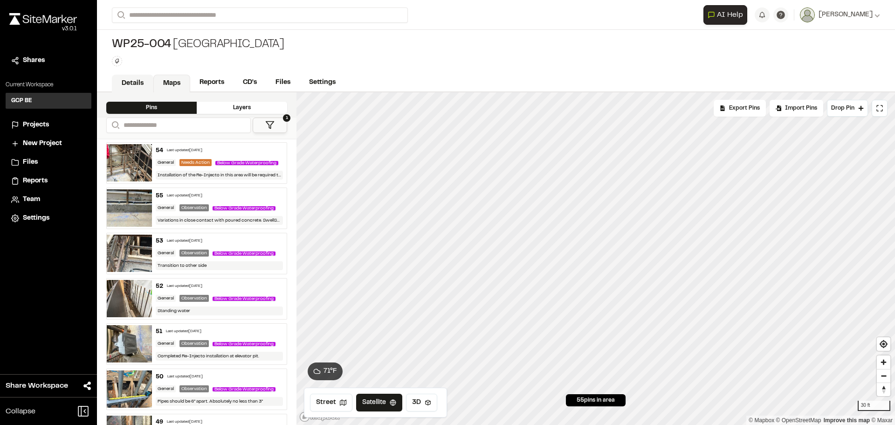
click at [134, 83] on link "Details" at bounding box center [132, 84] width 41 height 18
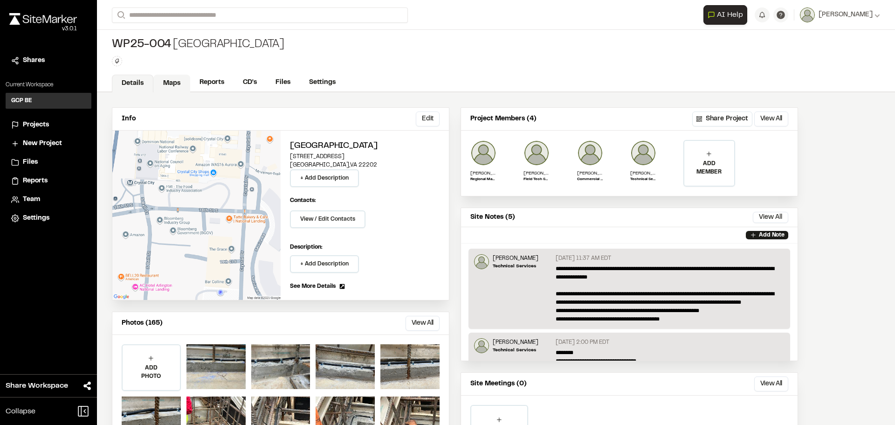
click at [174, 81] on link "Maps" at bounding box center [171, 84] width 37 height 18
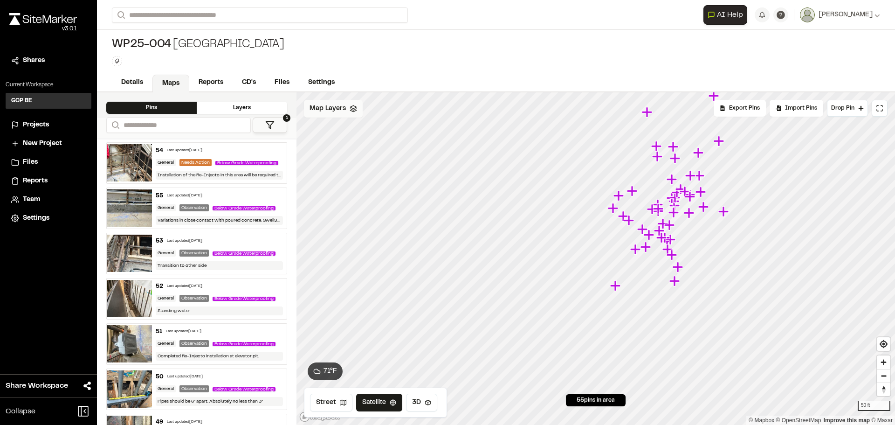
click at [344, 110] on span "Map Layers" at bounding box center [328, 109] width 36 height 10
click at [354, 145] on span "CCEE Site map" at bounding box center [353, 148] width 54 height 11
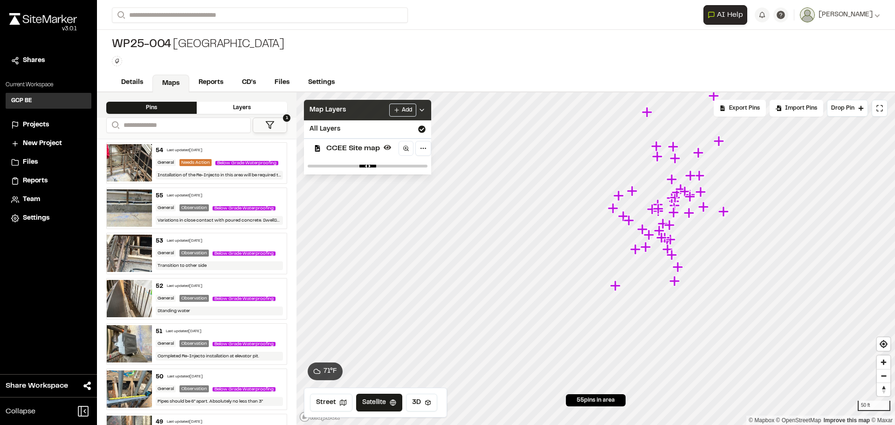
click at [421, 111] on icon at bounding box center [421, 109] width 7 height 7
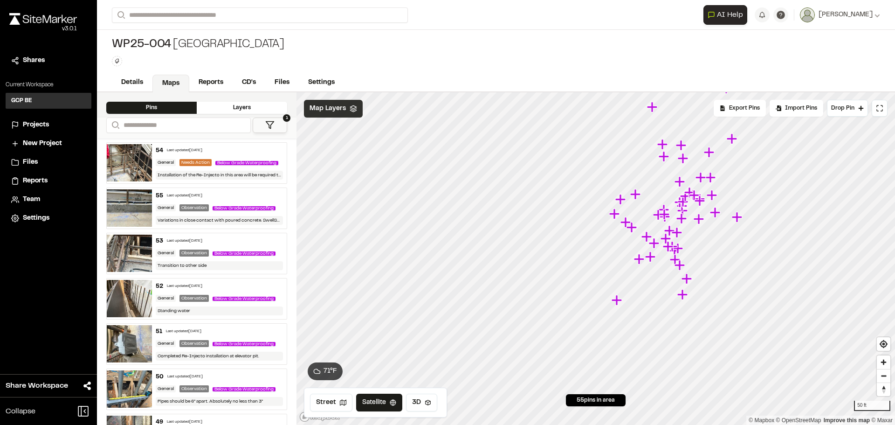
click at [616, 303] on icon "Map marker" at bounding box center [617, 300] width 10 height 10
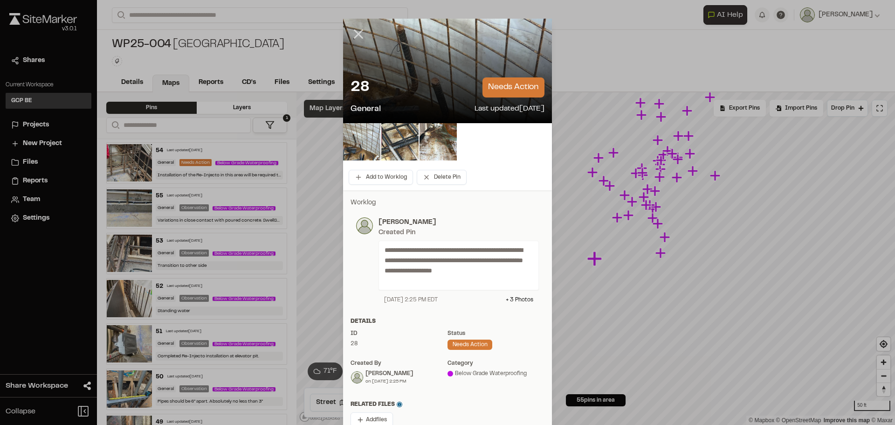
click at [354, 29] on icon at bounding box center [359, 34] width 16 height 16
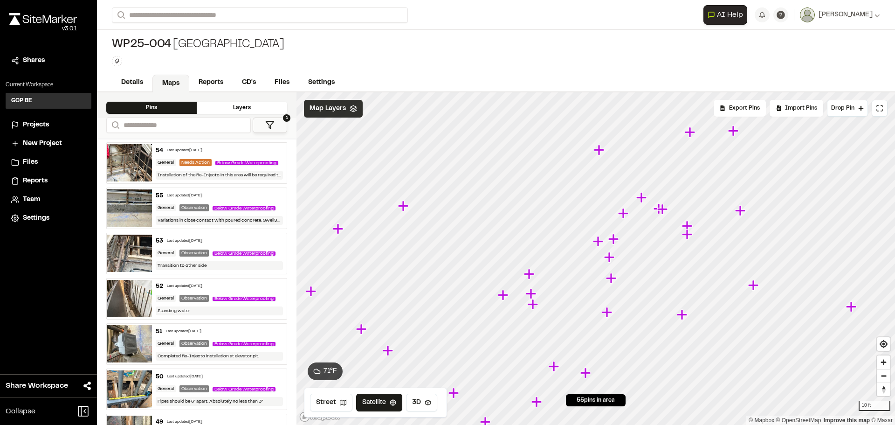
click at [649, 424] on html "**********" at bounding box center [447, 212] width 895 height 425
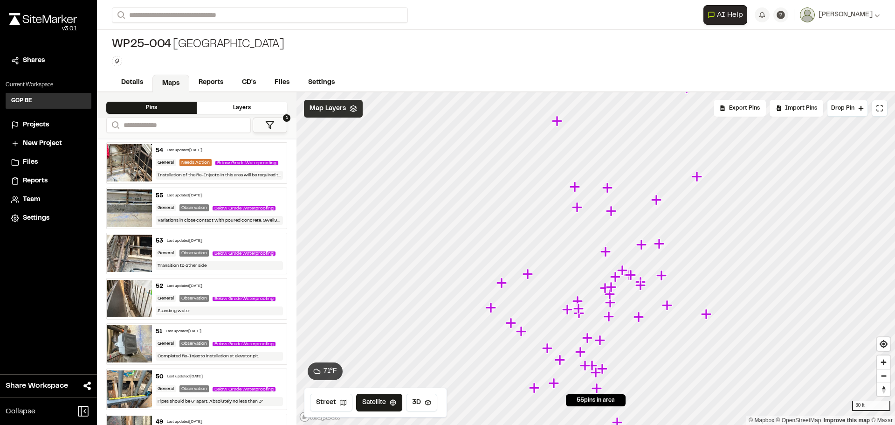
click at [202, 148] on div "Last updated Aug 18, 2025" at bounding box center [184, 151] width 35 height 6
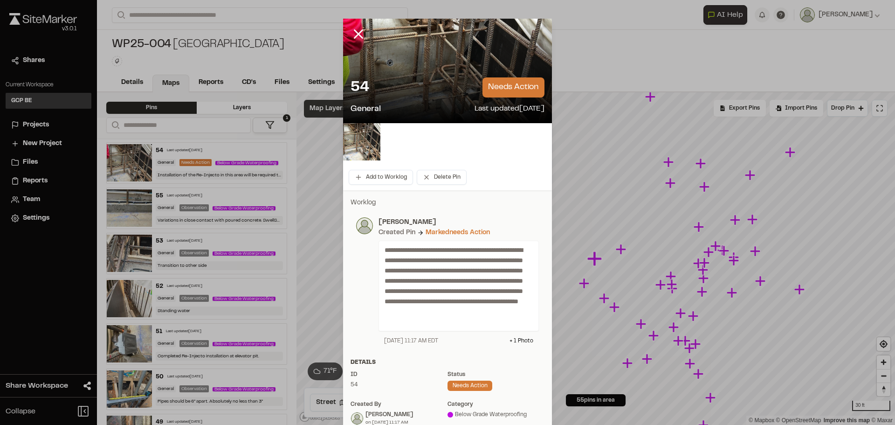
click at [451, 60] on div at bounding box center [447, 71] width 209 height 104
click at [405, 76] on div "54 needs action General Last updated Aug 18, 2025" at bounding box center [447, 96] width 209 height 53
click at [356, 150] on img at bounding box center [361, 141] width 37 height 37
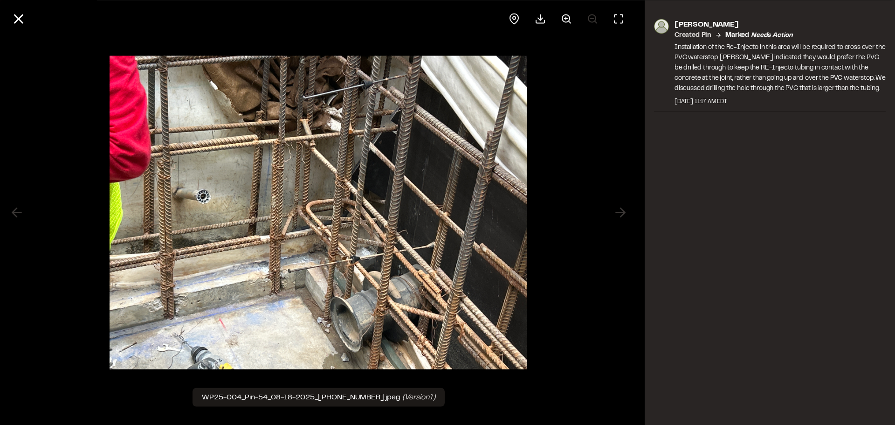
click at [622, 212] on div at bounding box center [318, 212] width 637 height 425
click at [20, 18] on line at bounding box center [19, 19] width 8 height 8
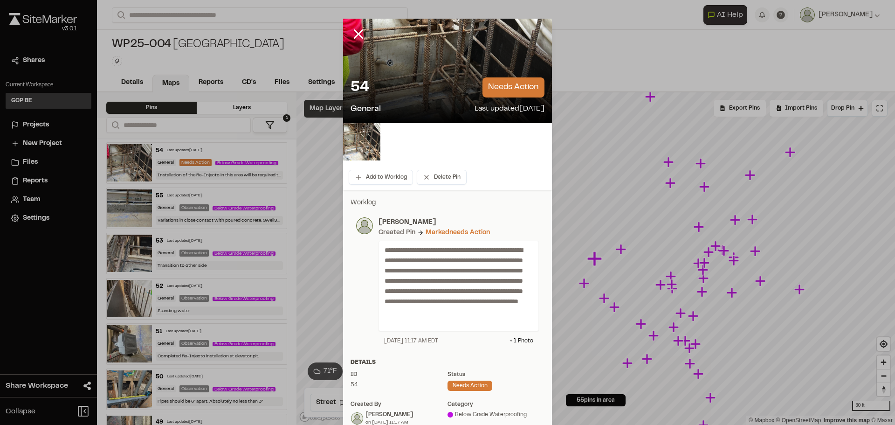
click at [355, 34] on line at bounding box center [359, 34] width 8 height 8
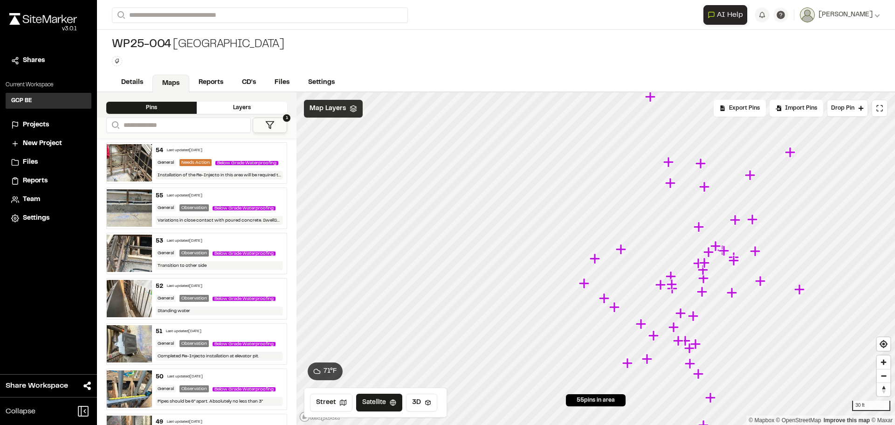
click at [202, 199] on div "Last updated Aug 18, 2025" at bounding box center [184, 196] width 35 height 6
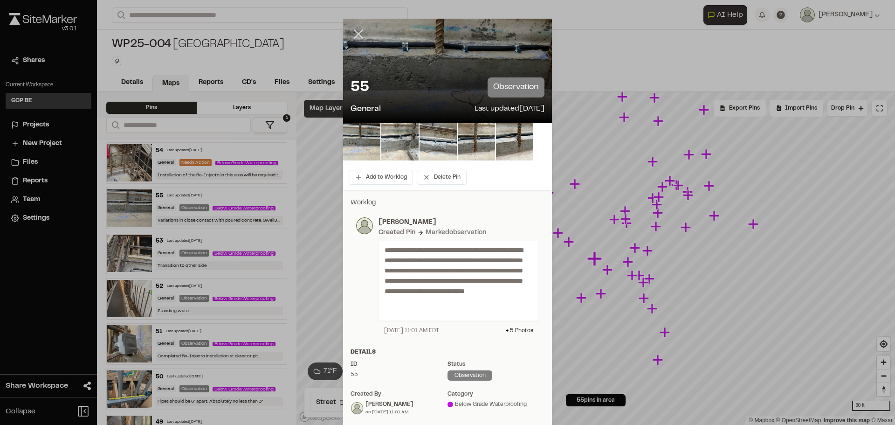
click at [355, 35] on line at bounding box center [359, 34] width 8 height 8
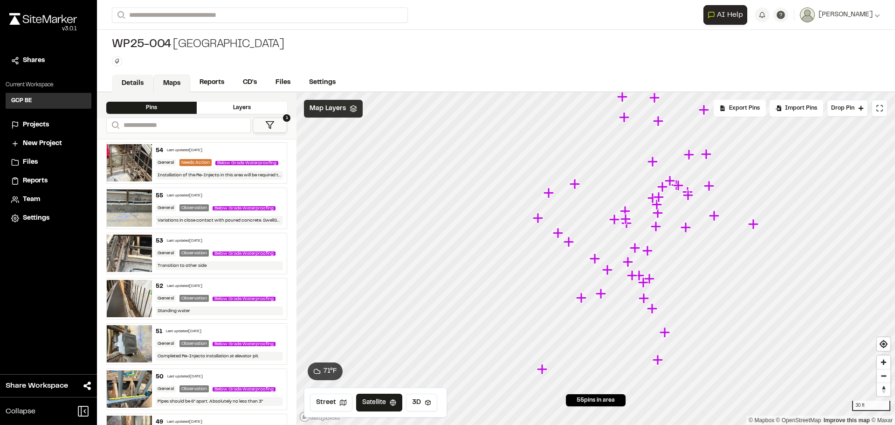
click at [128, 82] on link "Details" at bounding box center [132, 84] width 41 height 18
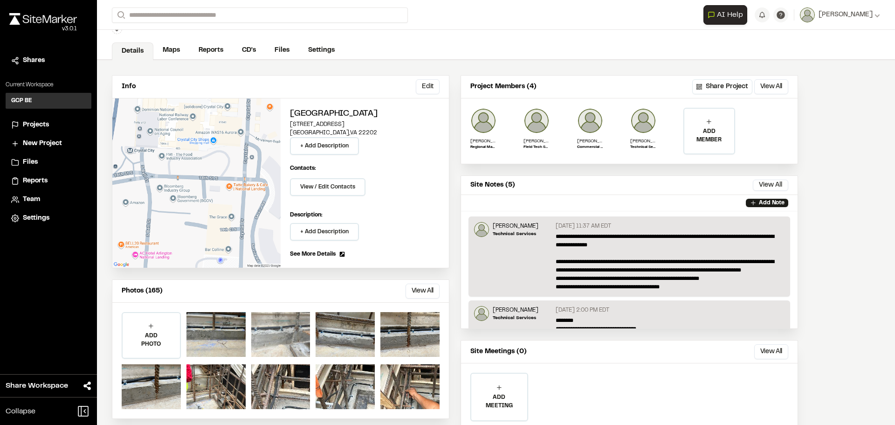
scroll to position [64, 0]
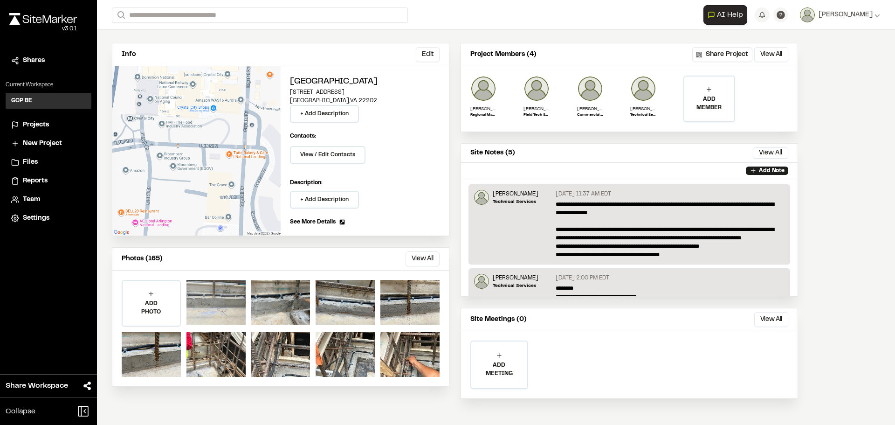
click at [222, 302] on div at bounding box center [215, 302] width 59 height 45
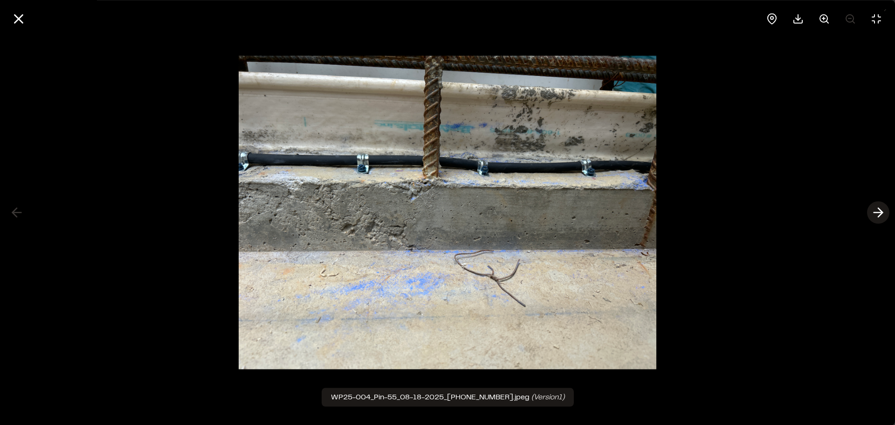
click at [878, 214] on icon at bounding box center [878, 213] width 15 height 16
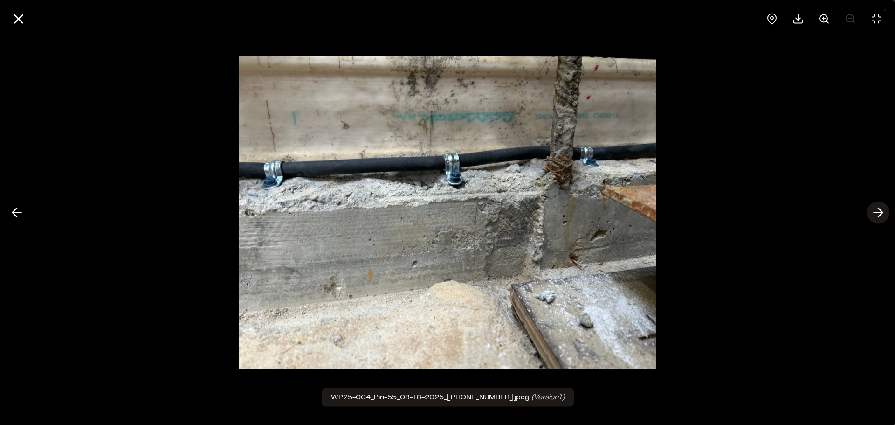
click at [878, 214] on icon at bounding box center [878, 213] width 15 height 16
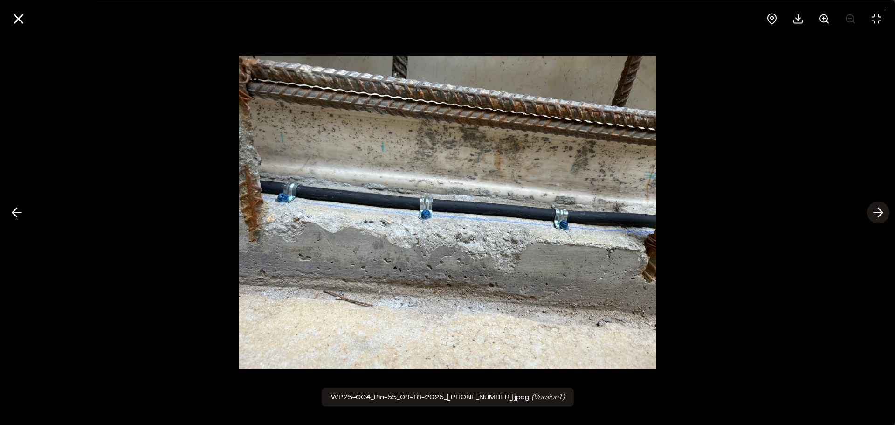
click at [878, 214] on icon at bounding box center [878, 213] width 15 height 16
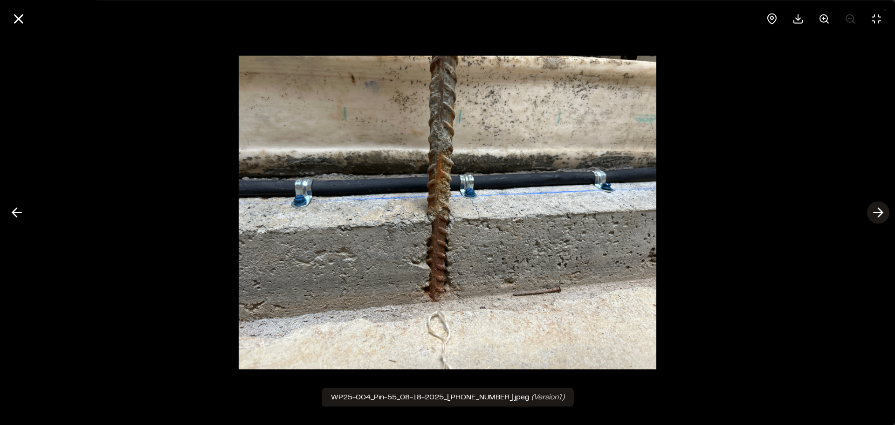
click at [878, 214] on icon at bounding box center [878, 213] width 15 height 16
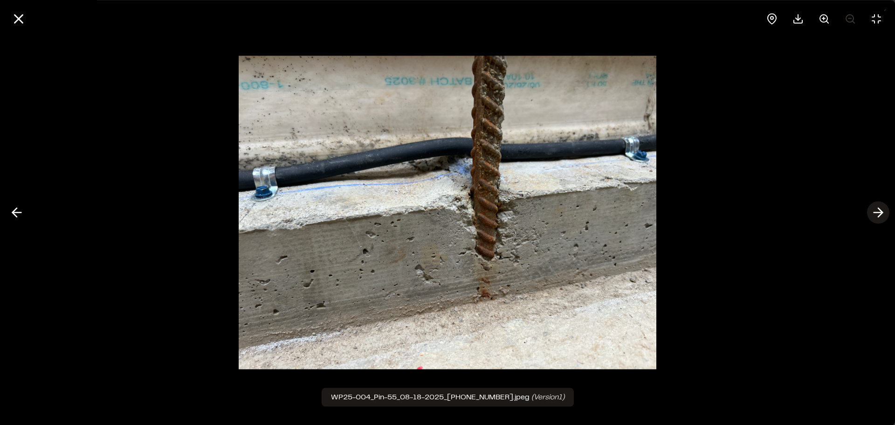
click at [878, 214] on icon at bounding box center [878, 213] width 15 height 16
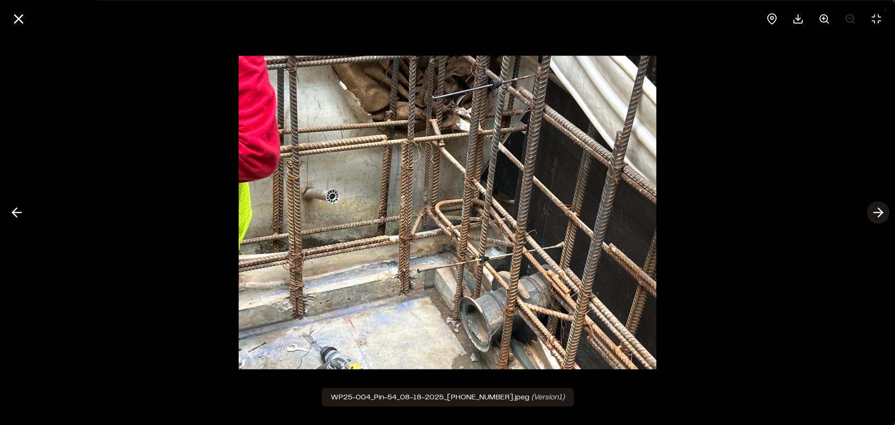
click at [878, 214] on icon at bounding box center [878, 213] width 15 height 16
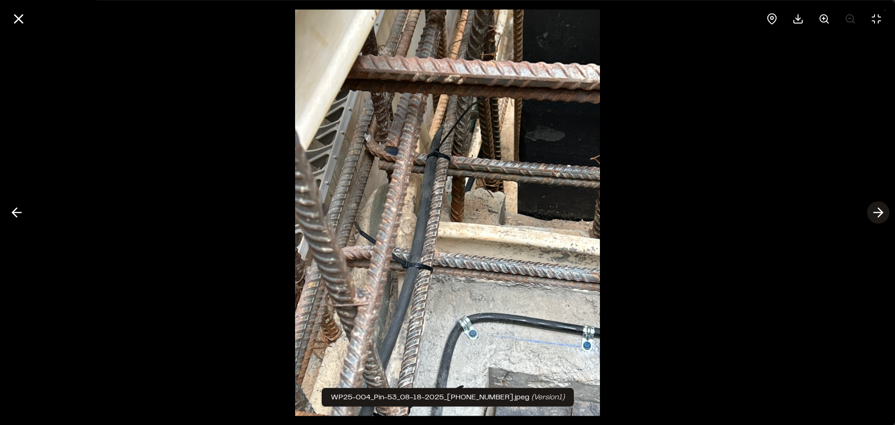
click at [878, 214] on icon at bounding box center [878, 213] width 15 height 16
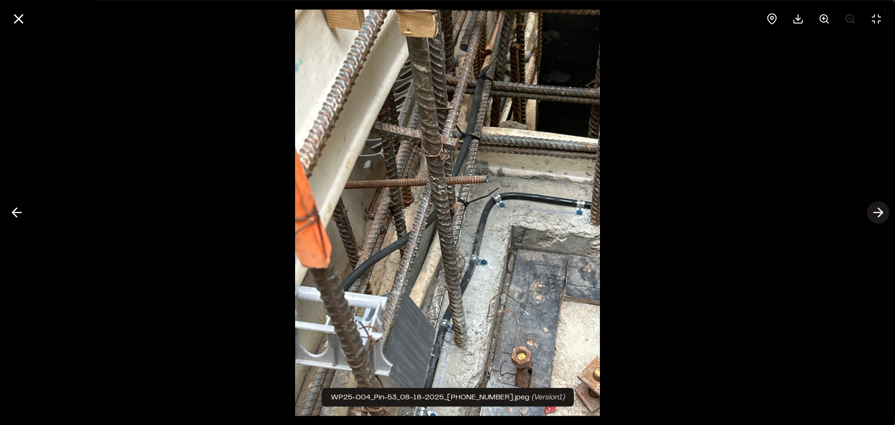
click at [878, 215] on icon at bounding box center [878, 213] width 15 height 16
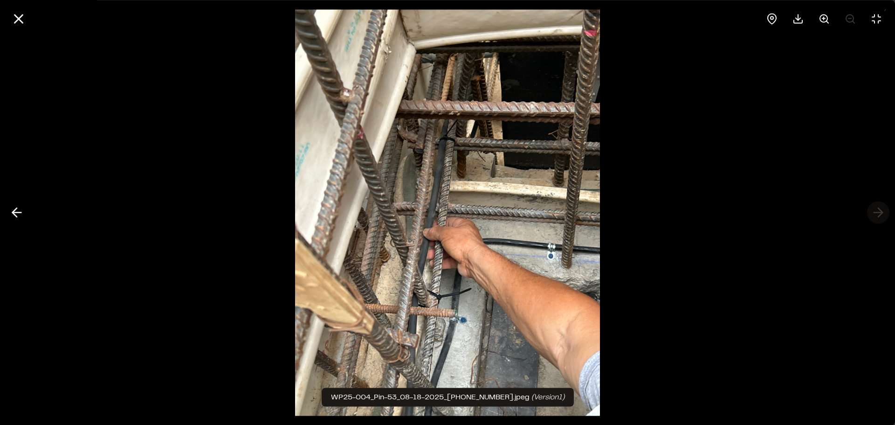
click at [878, 215] on div at bounding box center [447, 212] width 895 height 425
click at [21, 209] on icon at bounding box center [16, 213] width 15 height 16
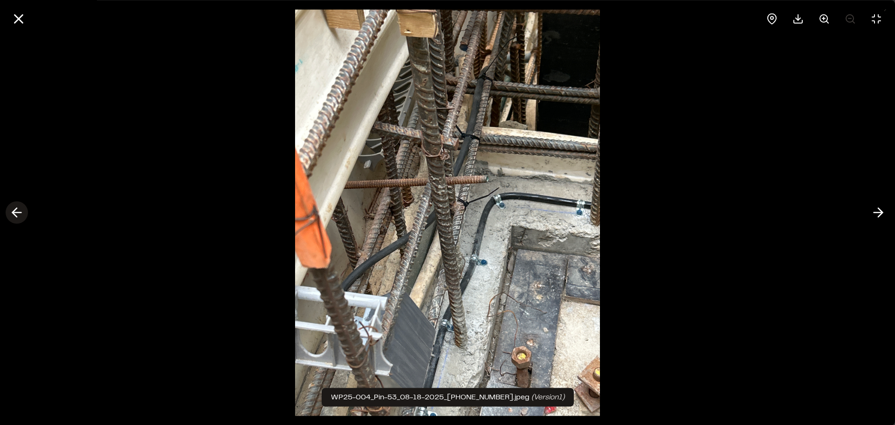
click at [21, 209] on icon at bounding box center [16, 213] width 15 height 16
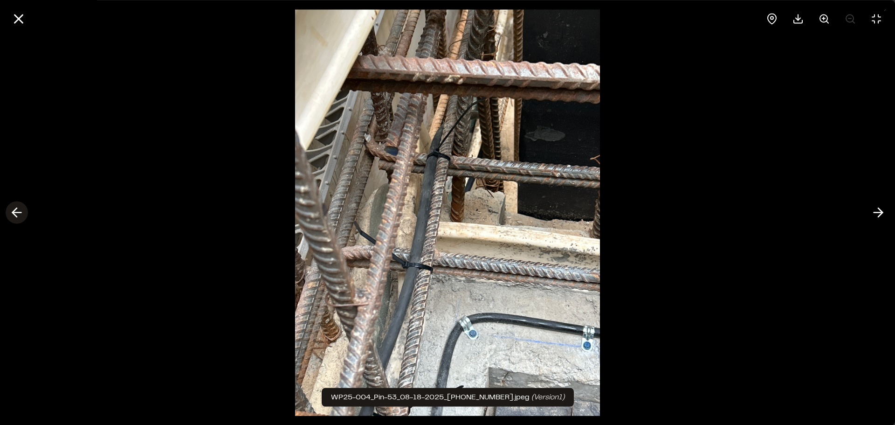
click at [21, 209] on icon at bounding box center [16, 213] width 15 height 16
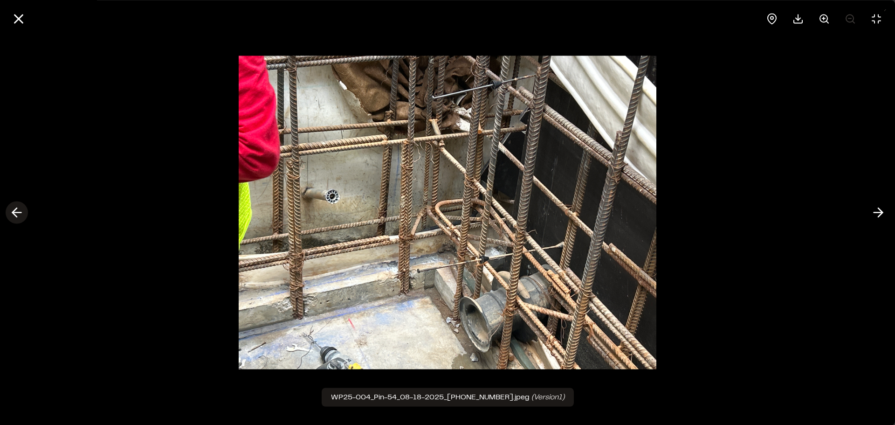
click at [21, 209] on icon at bounding box center [16, 213] width 15 height 16
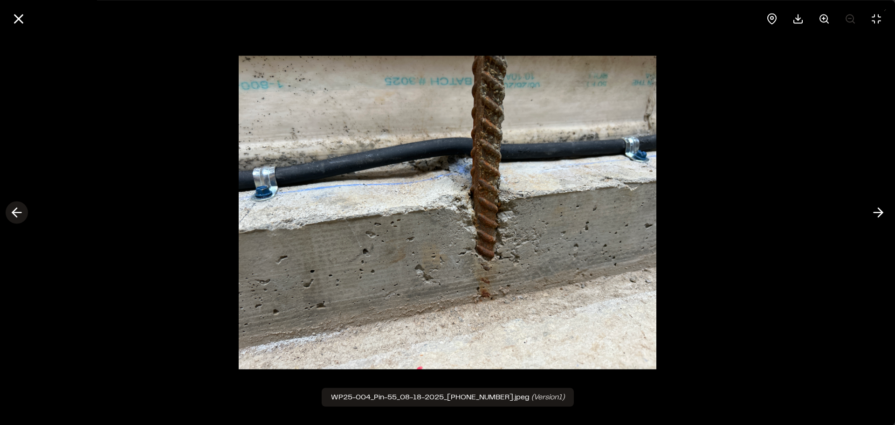
click at [21, 209] on icon at bounding box center [16, 213] width 15 height 16
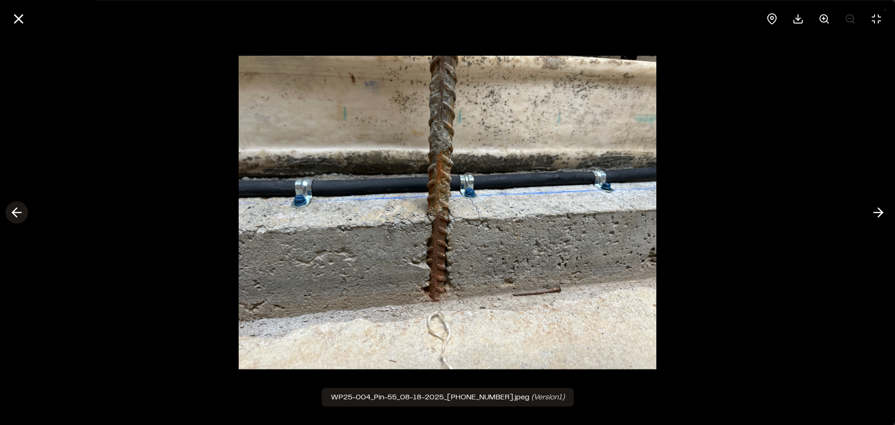
click at [23, 215] on icon at bounding box center [16, 213] width 15 height 16
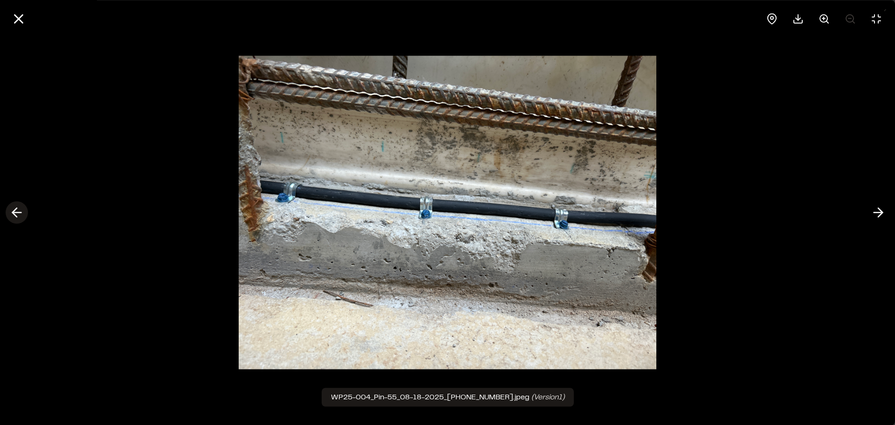
click at [13, 209] on icon at bounding box center [16, 213] width 15 height 16
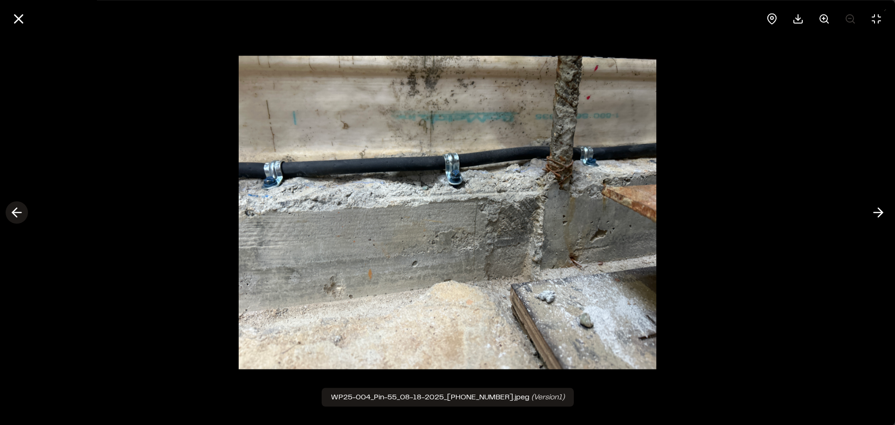
click at [12, 217] on icon at bounding box center [16, 213] width 15 height 16
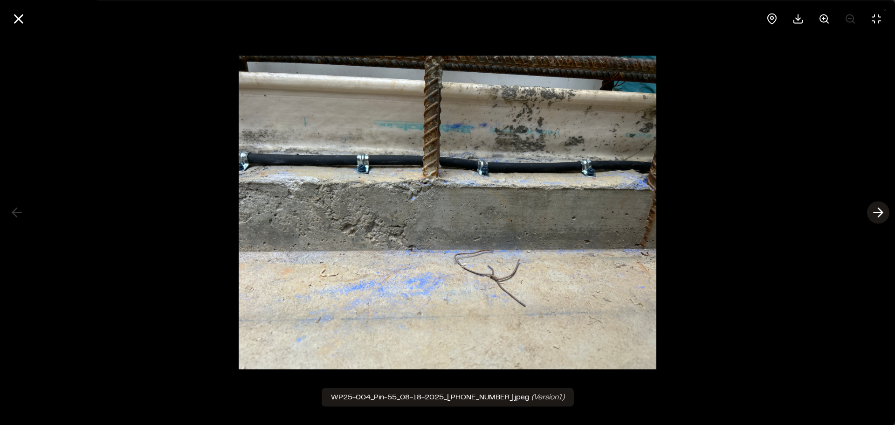
click at [873, 213] on icon at bounding box center [878, 213] width 15 height 16
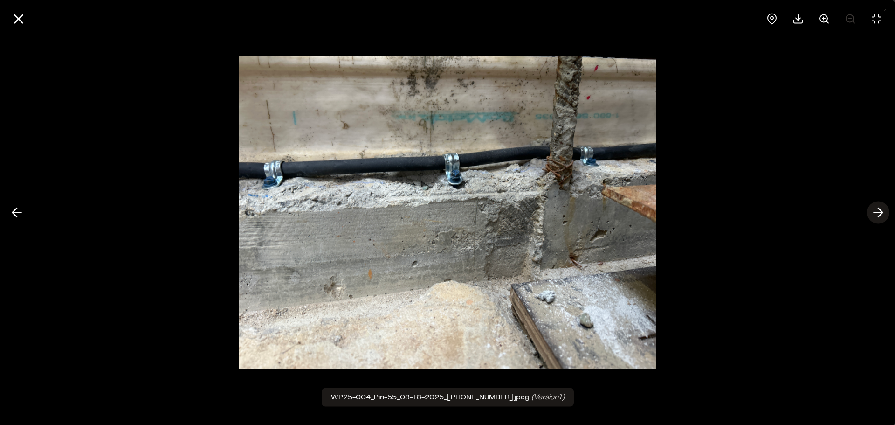
click at [873, 213] on icon at bounding box center [878, 213] width 15 height 16
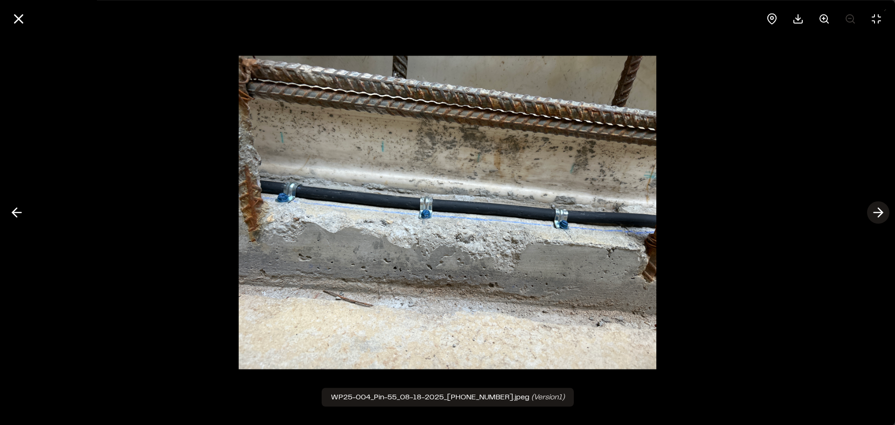
click at [873, 213] on icon at bounding box center [878, 213] width 15 height 16
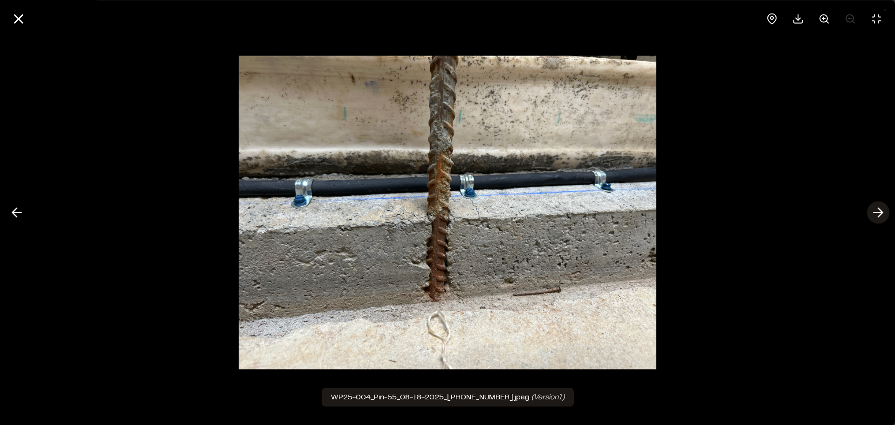
click at [881, 213] on polyline at bounding box center [880, 212] width 4 height 9
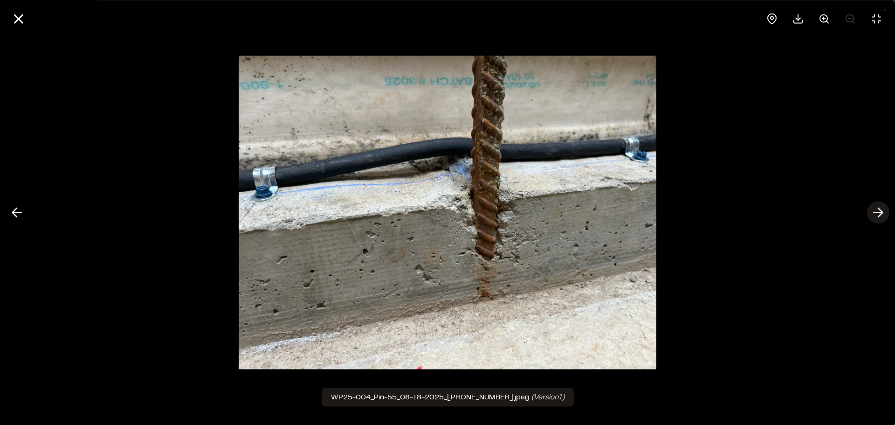
click at [886, 212] on button at bounding box center [878, 212] width 22 height 22
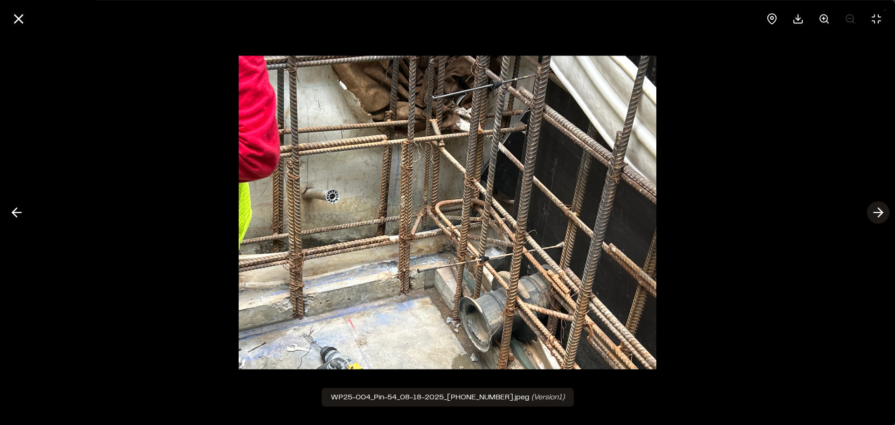
click at [886, 212] on button at bounding box center [878, 212] width 22 height 22
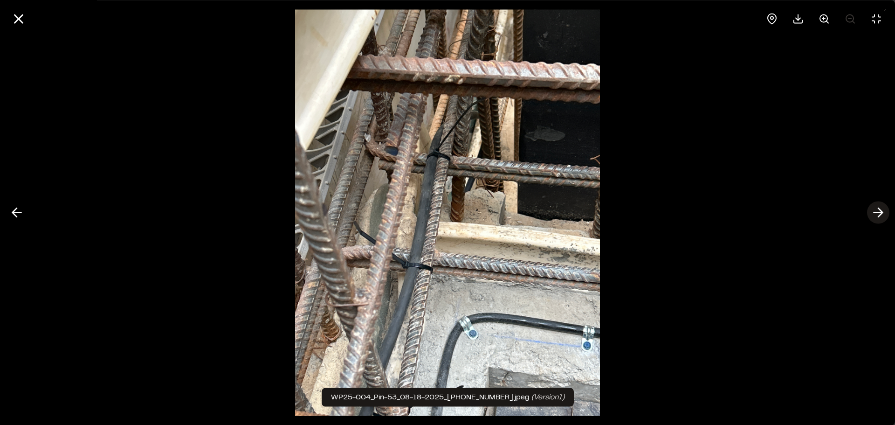
click at [886, 211] on button at bounding box center [878, 212] width 22 height 22
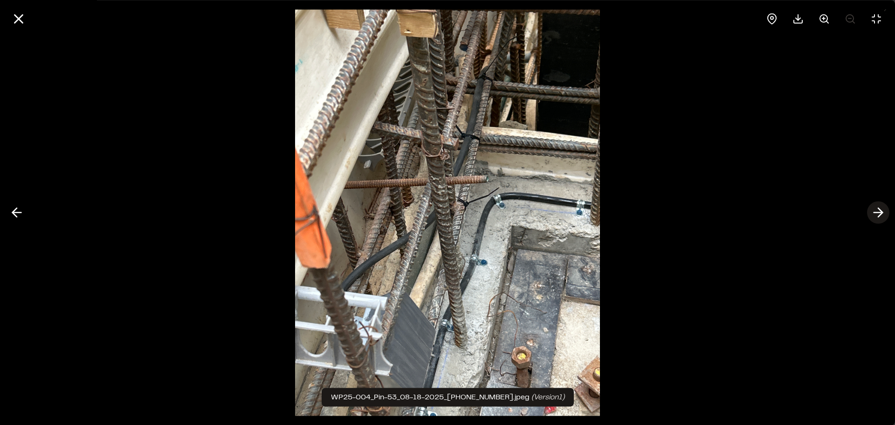
click at [875, 214] on icon at bounding box center [878, 213] width 15 height 16
